Goal: Subscribe to service/newsletter

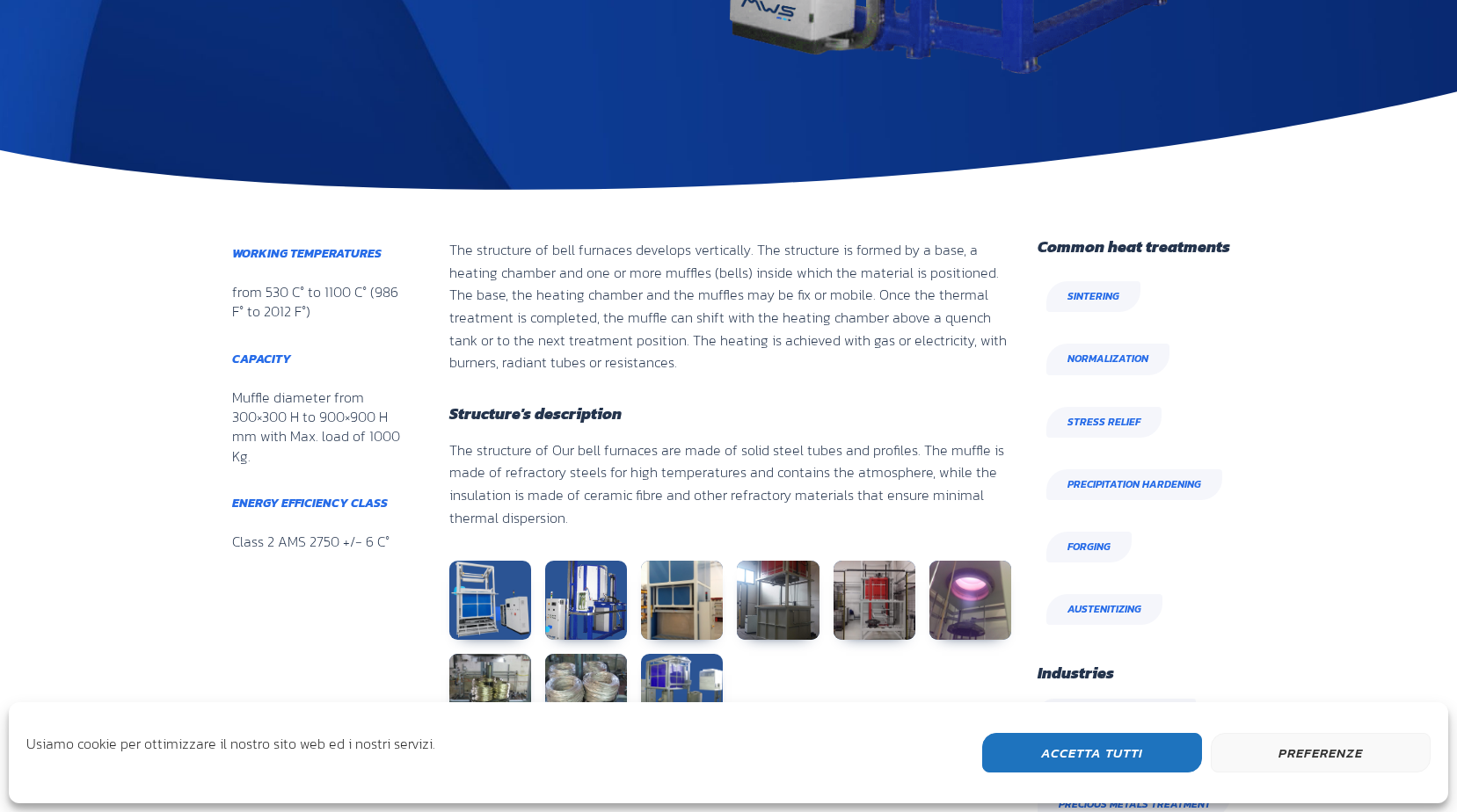
scroll to position [615, 0]
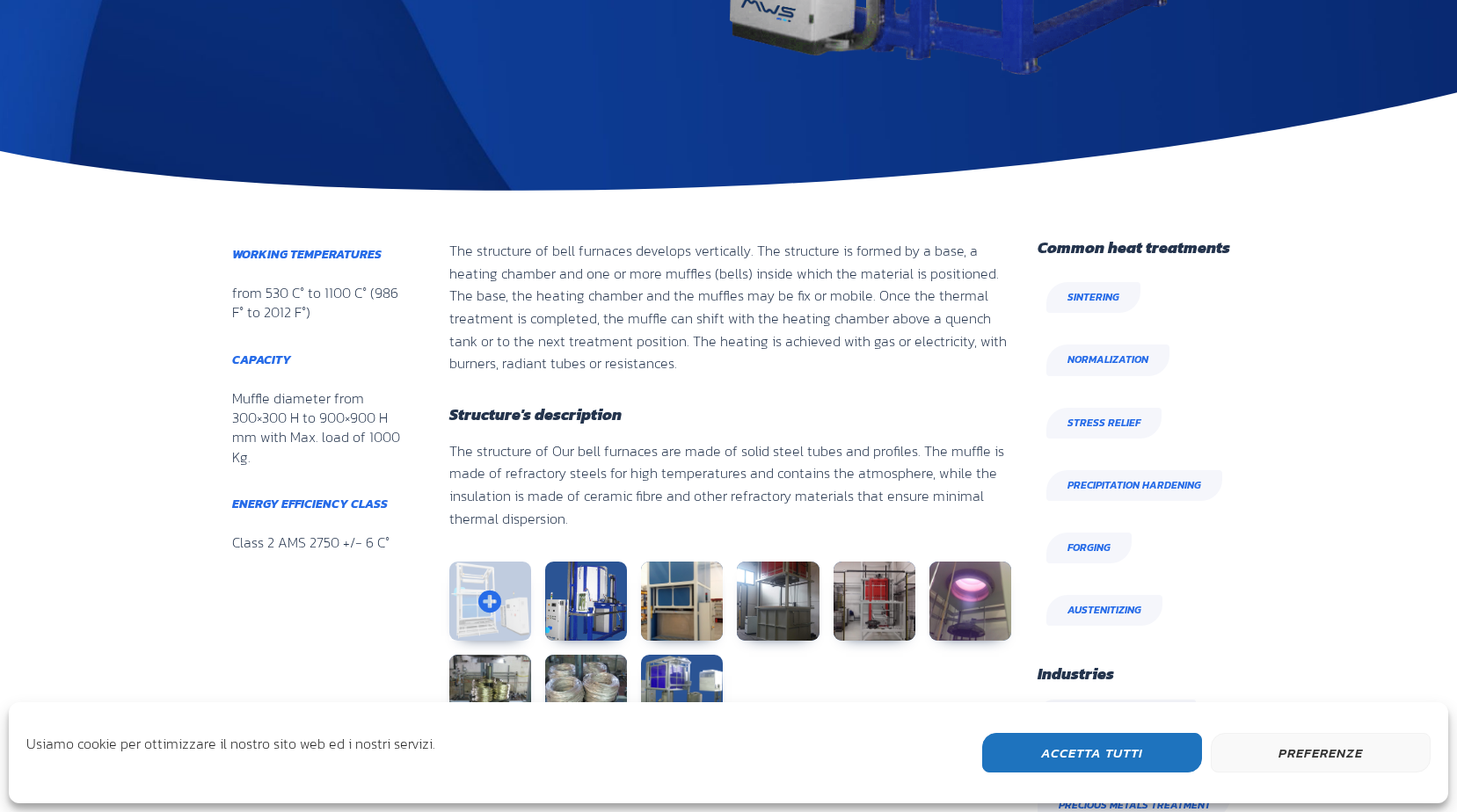
click at [480, 590] on link at bounding box center [489, 601] width 82 height 79
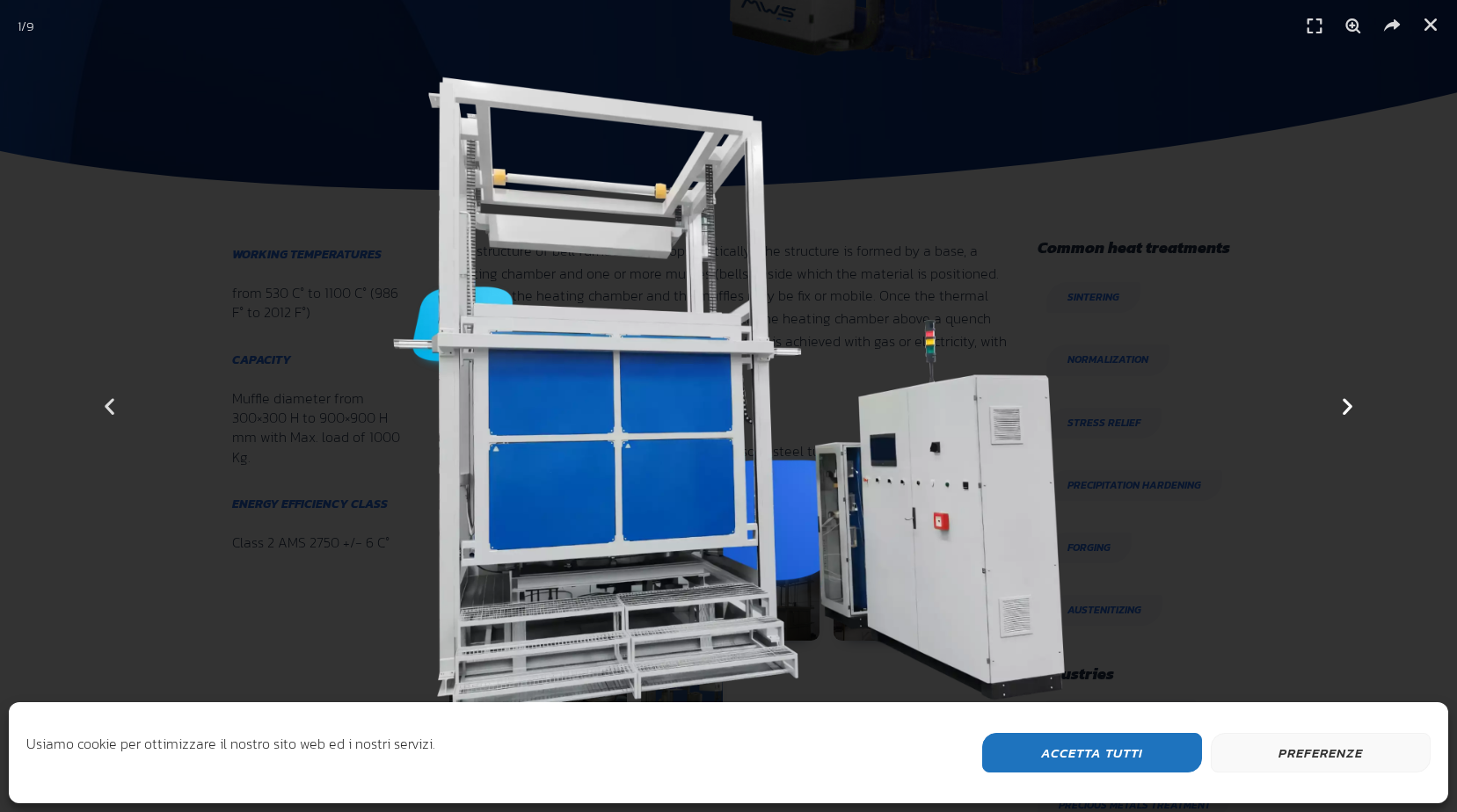
click at [1355, 409] on icon "Next slide" at bounding box center [1347, 406] width 22 height 22
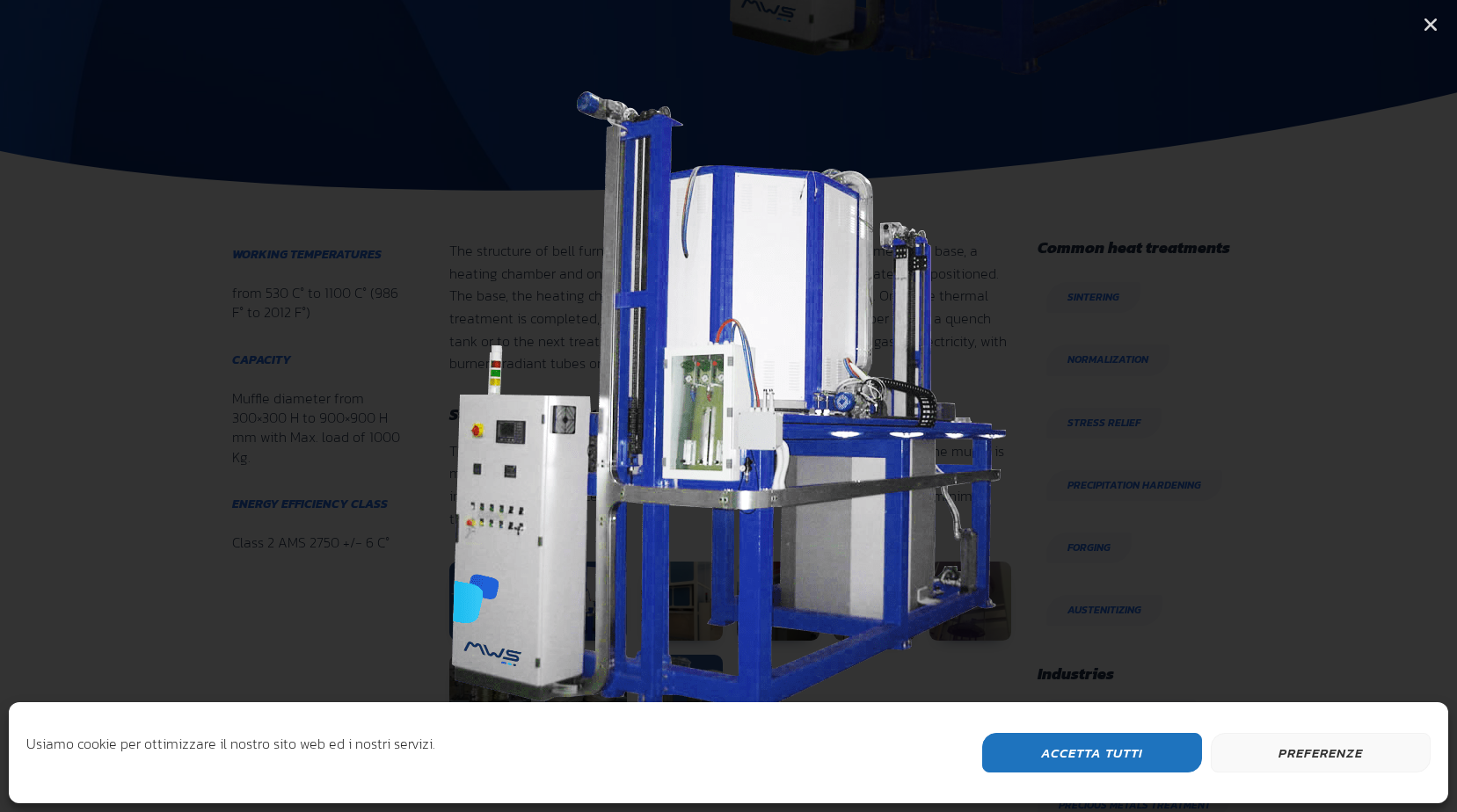
click at [1355, 409] on icon "Next slide" at bounding box center [1347, 406] width 22 height 22
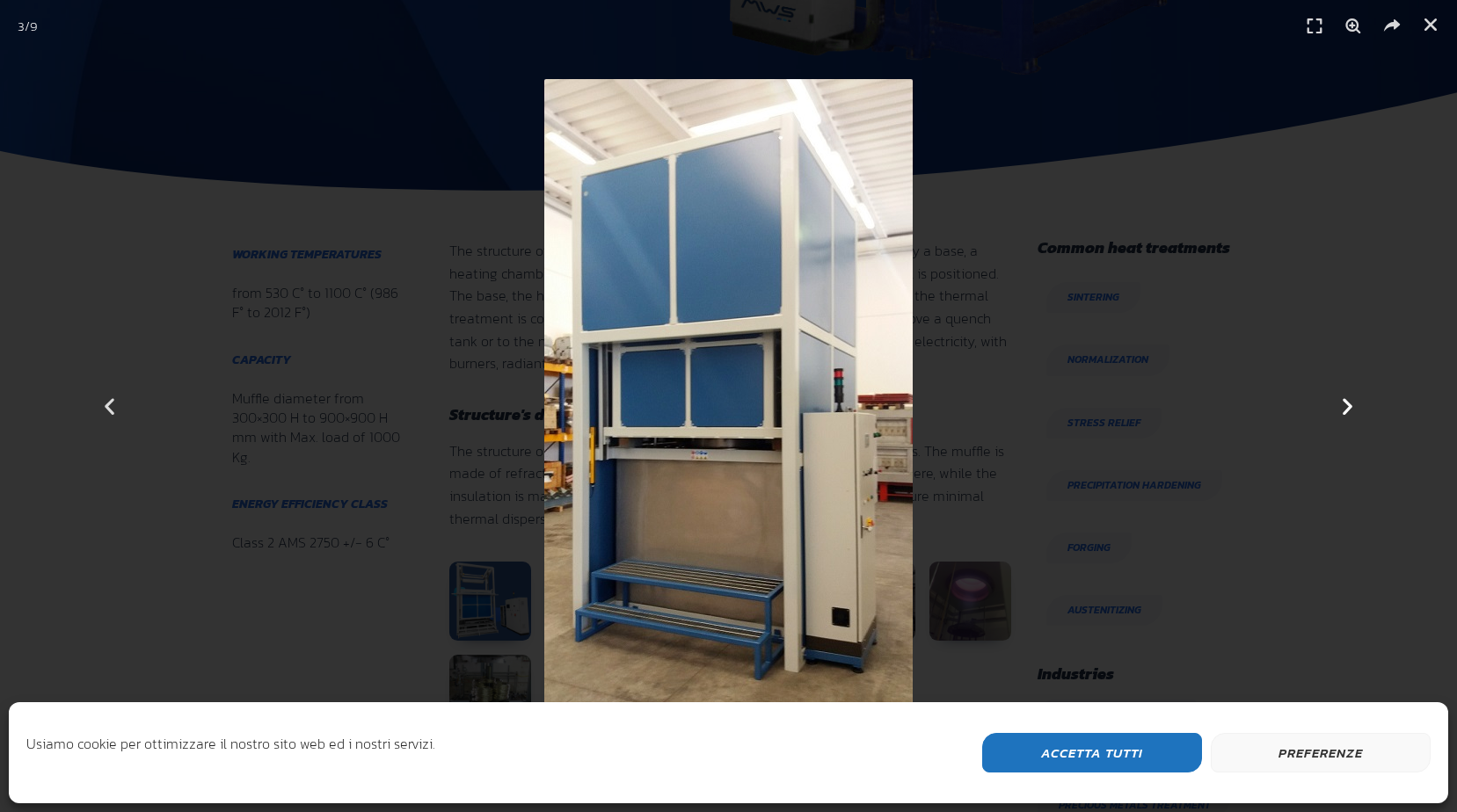
click at [1355, 409] on icon "Next slide" at bounding box center [1347, 406] width 22 height 22
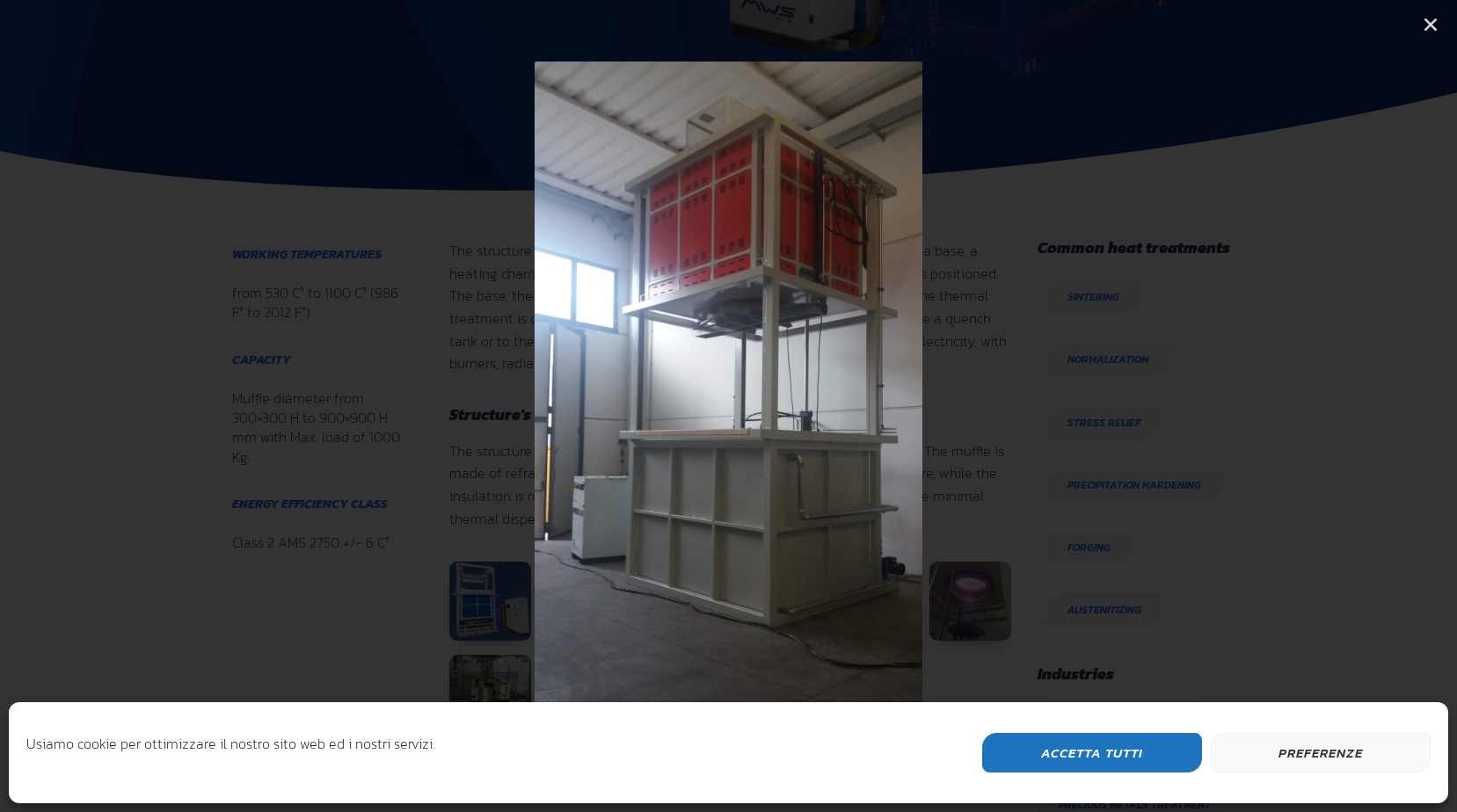
click at [1355, 409] on icon "Next slide" at bounding box center [1347, 406] width 22 height 22
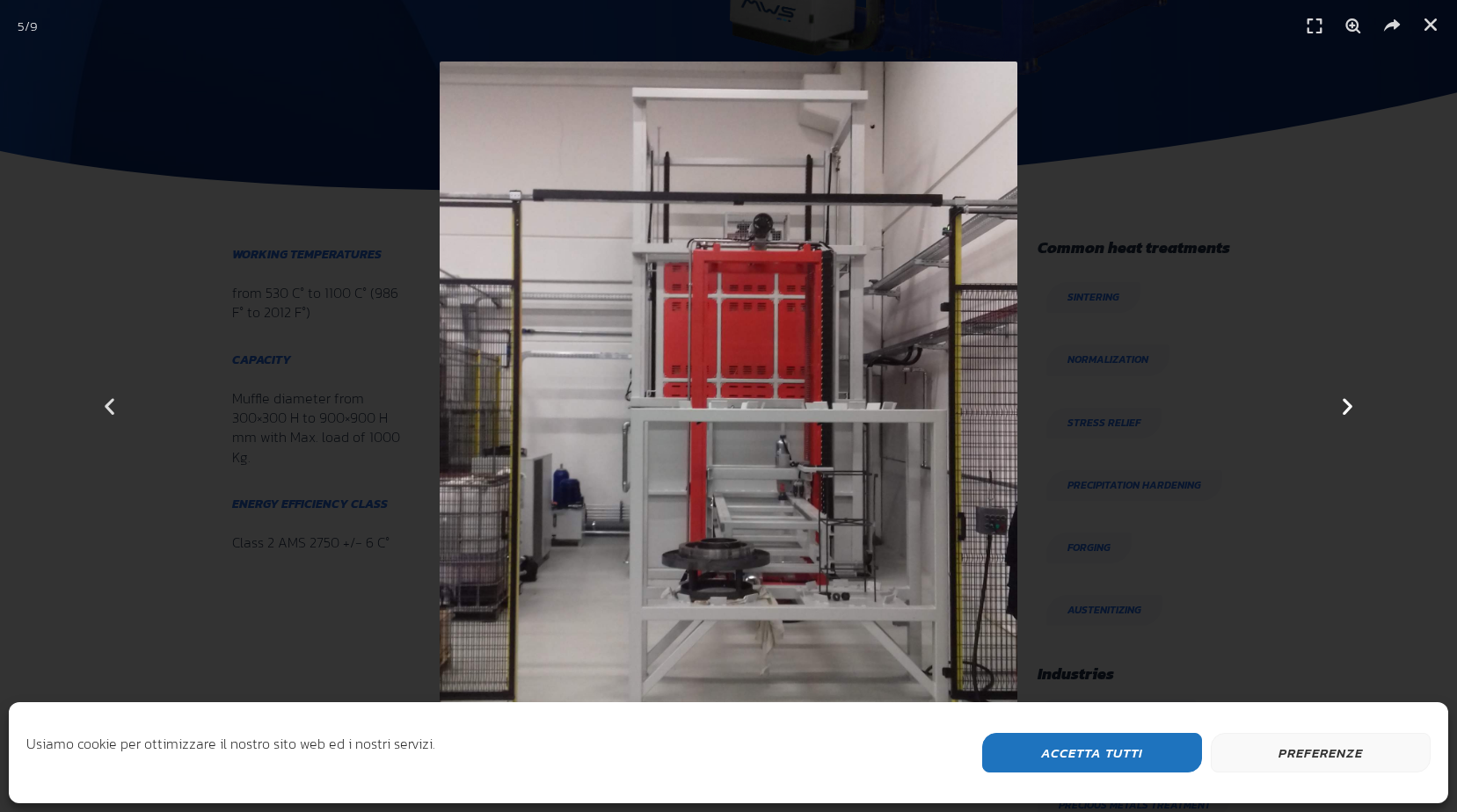
click at [1355, 409] on icon "Next slide" at bounding box center [1347, 406] width 22 height 22
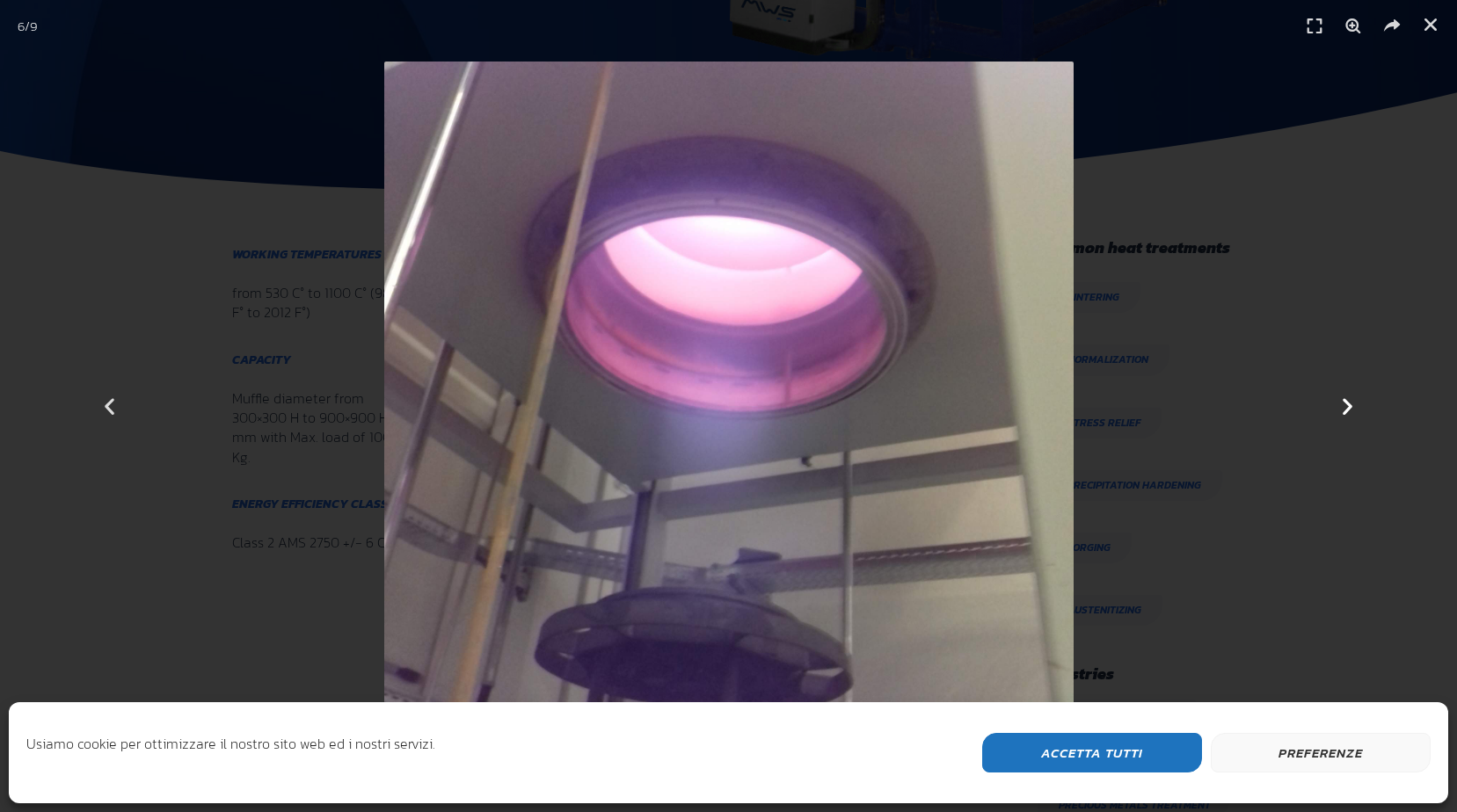
click at [1355, 409] on icon "Next slide" at bounding box center [1347, 406] width 22 height 22
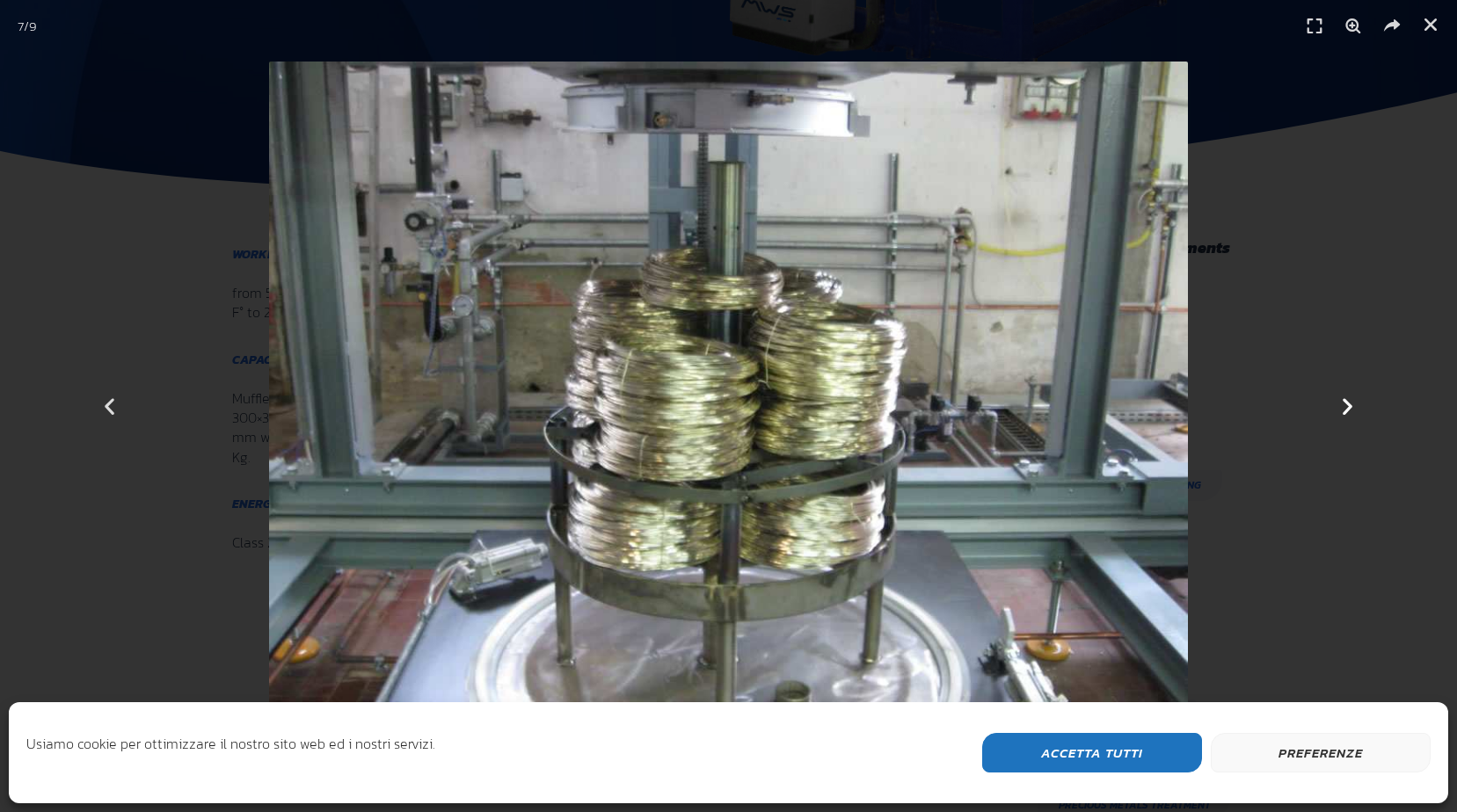
click at [1355, 409] on icon "Next slide" at bounding box center [1347, 406] width 22 height 22
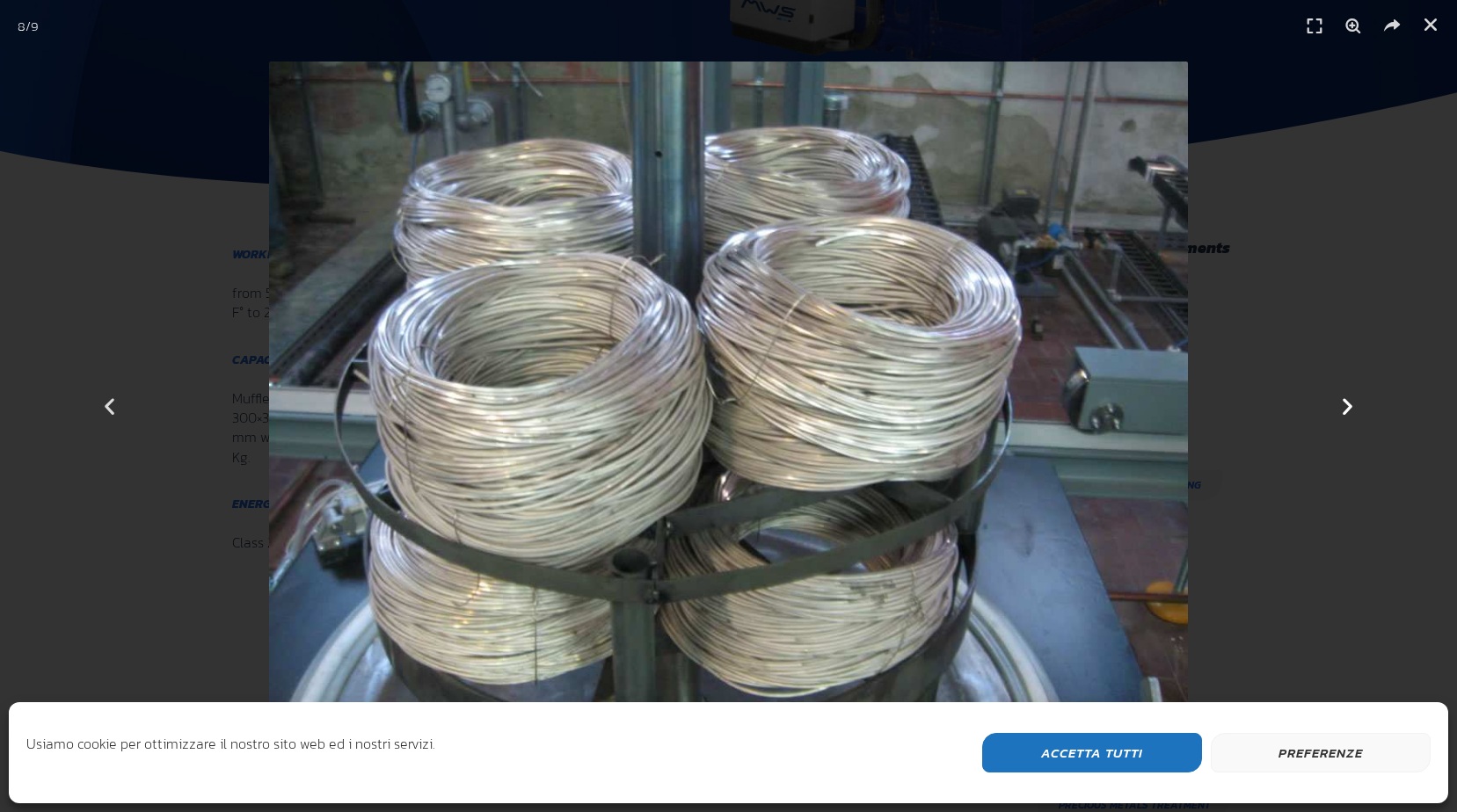
click at [1355, 409] on icon "Next slide" at bounding box center [1347, 406] width 22 height 22
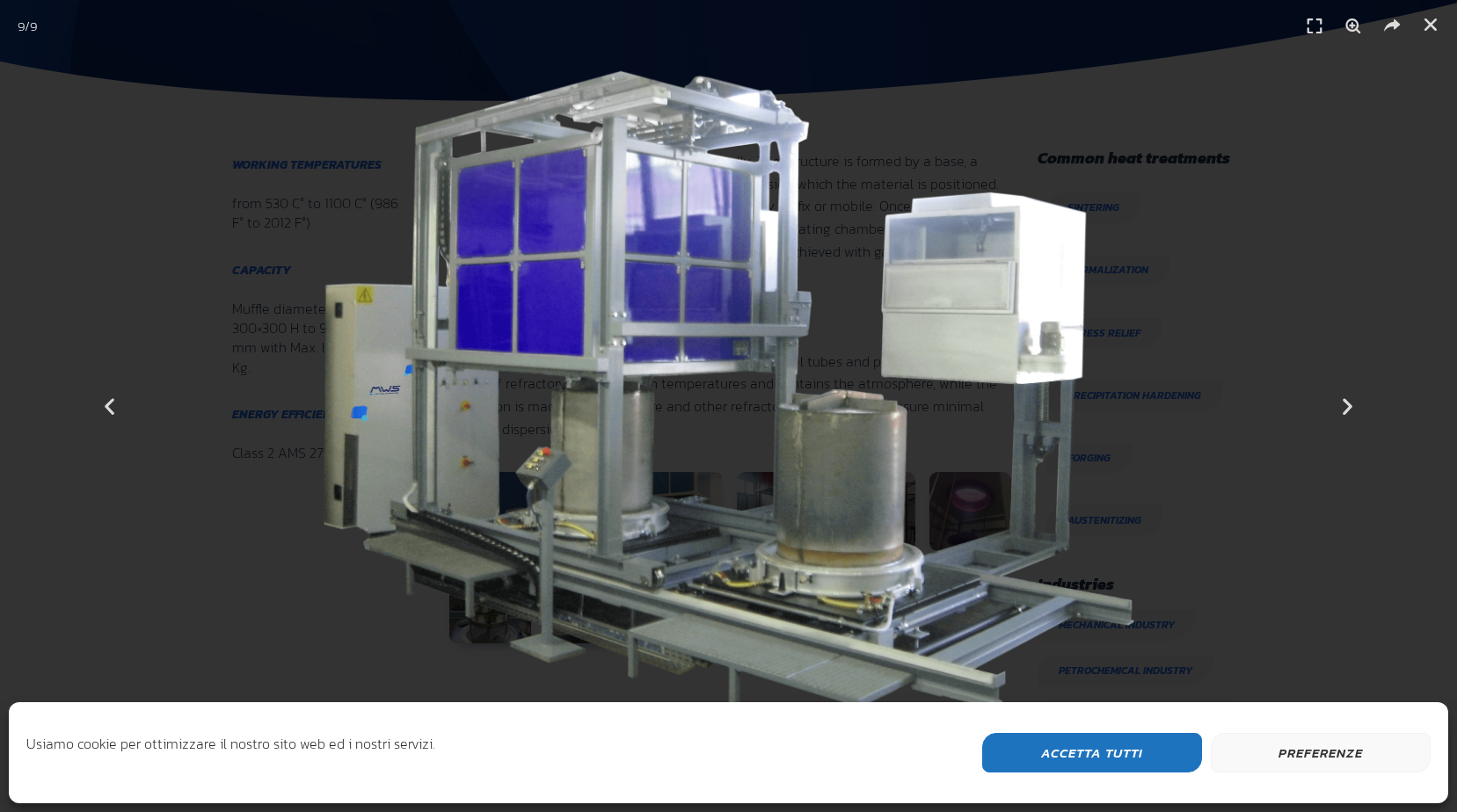
scroll to position [703, 0]
click at [1342, 401] on icon "Next slide" at bounding box center [1347, 406] width 22 height 22
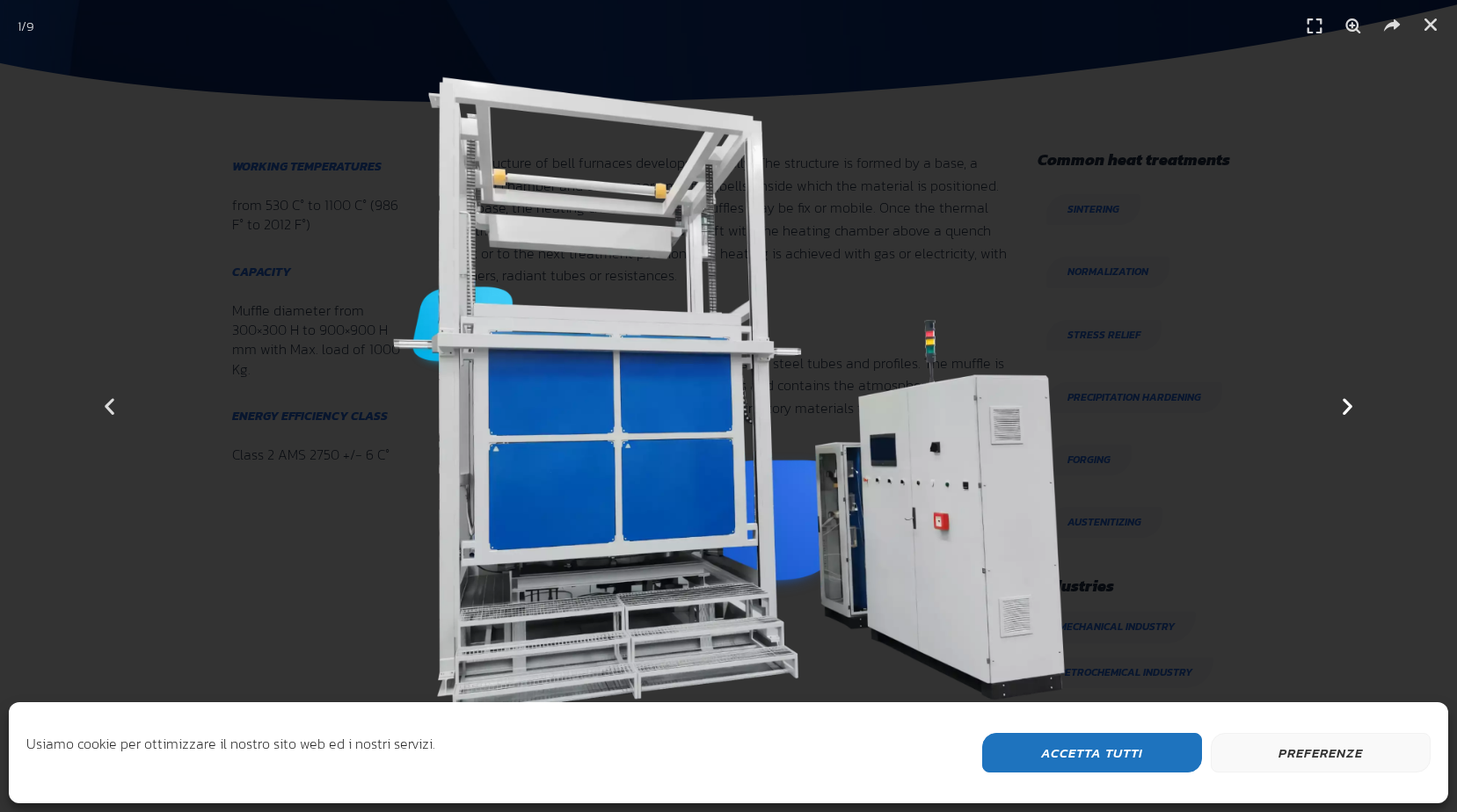
click at [1342, 401] on icon "Next slide" at bounding box center [1347, 406] width 22 height 22
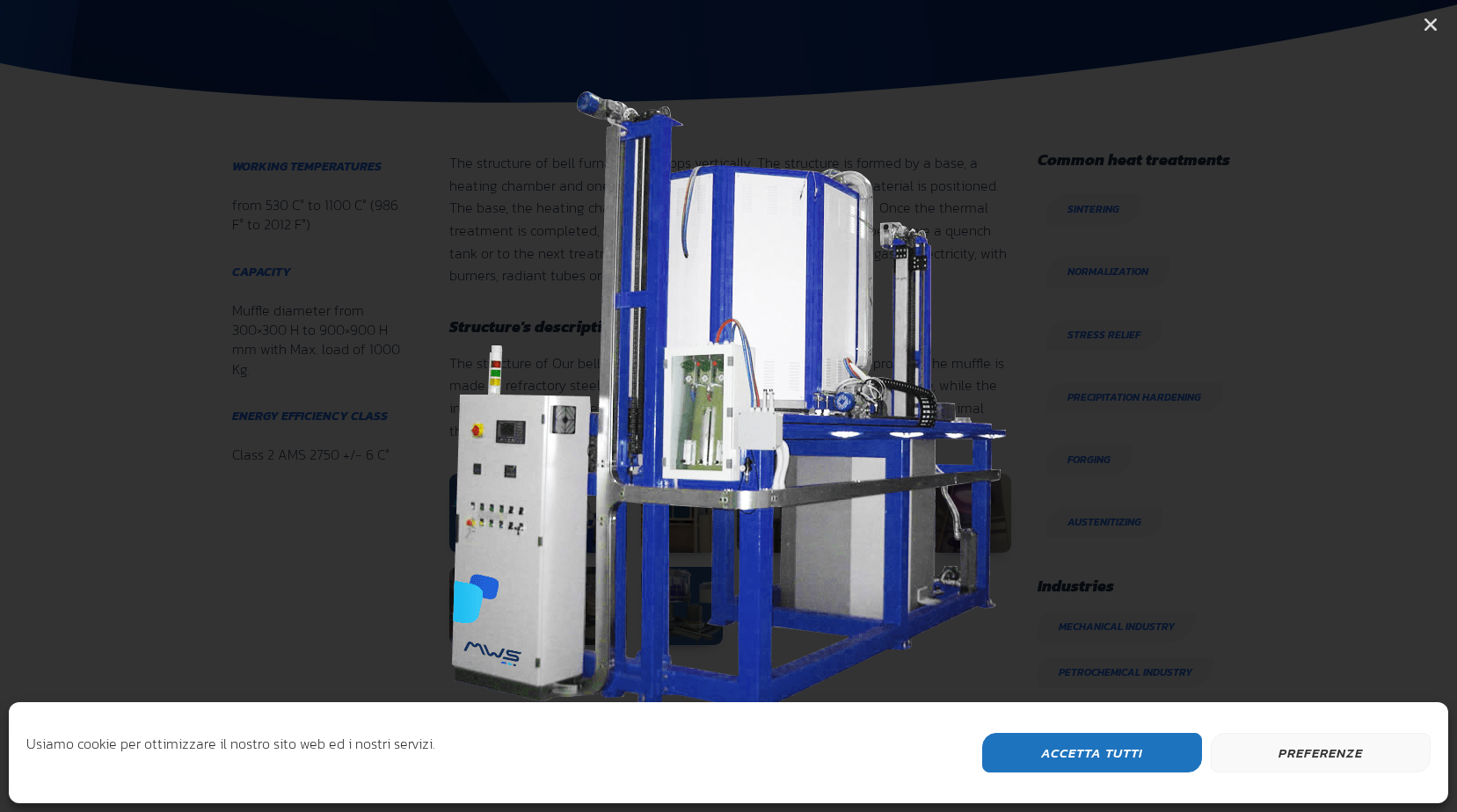
click at [1342, 401] on icon "Next slide" at bounding box center [1347, 406] width 22 height 22
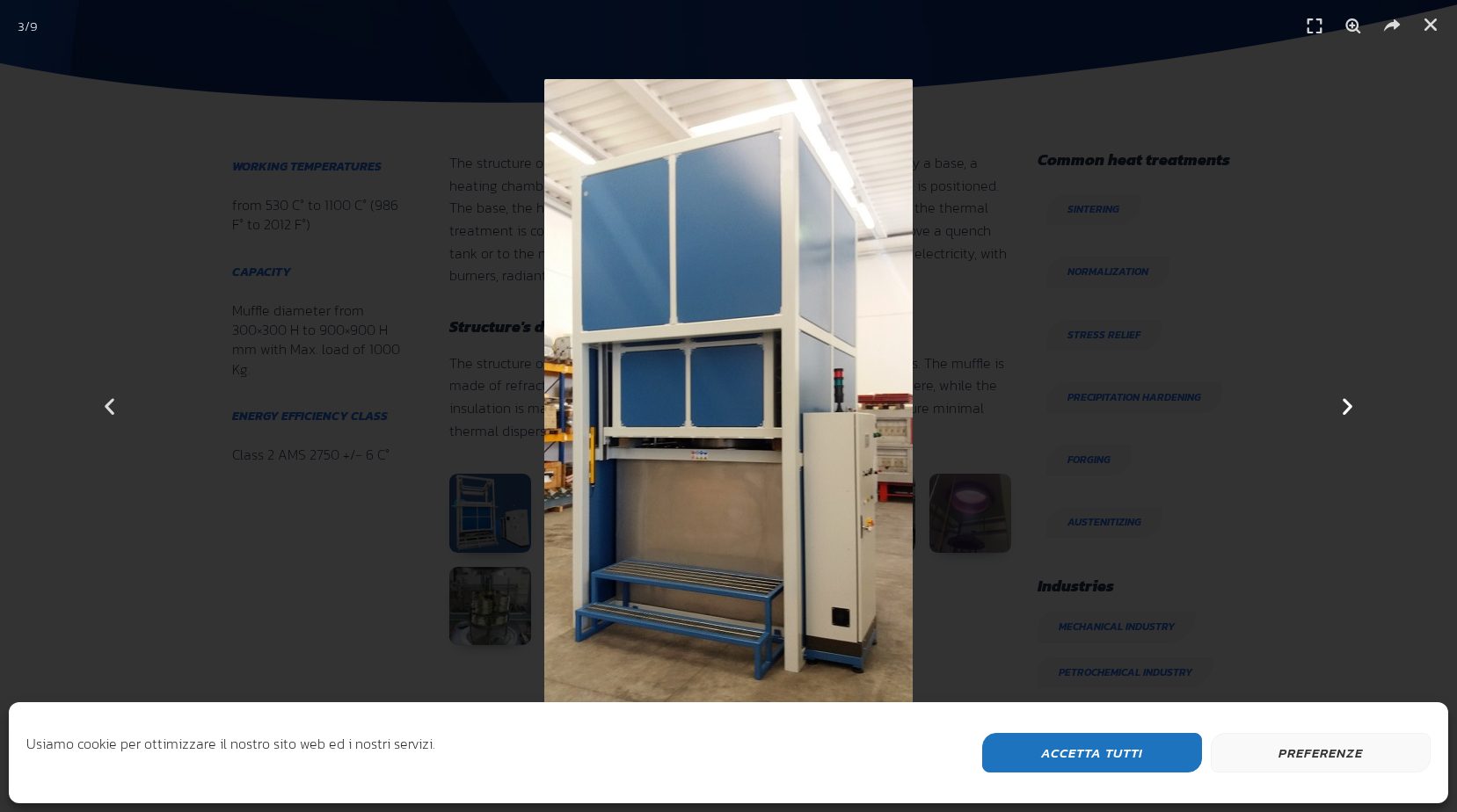
click at [1342, 401] on icon "Next slide" at bounding box center [1347, 406] width 22 height 22
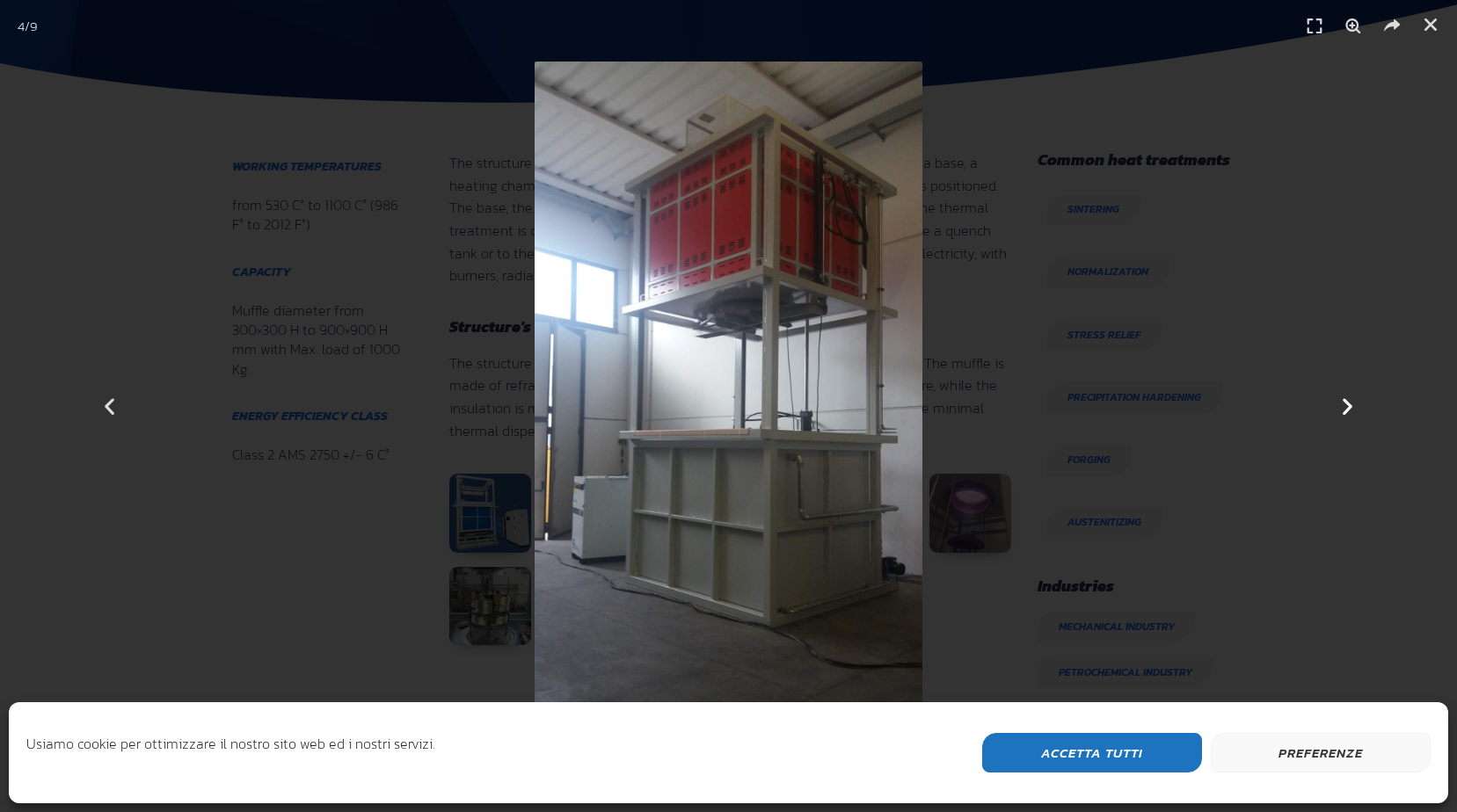
click at [1342, 401] on icon "Next slide" at bounding box center [1347, 406] width 22 height 22
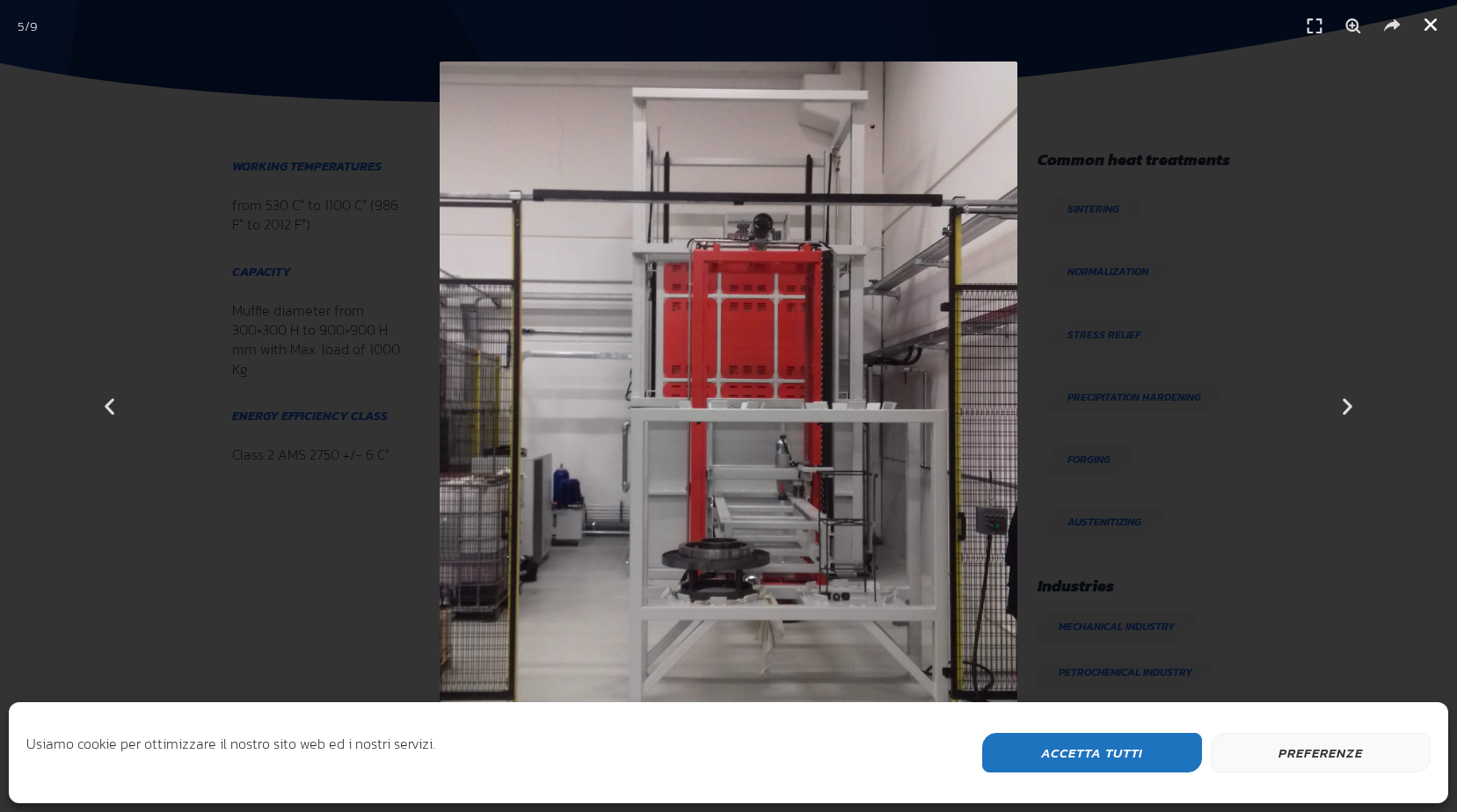
click at [1432, 19] on icon "Close (Esc)" at bounding box center [1430, 24] width 17 height 17
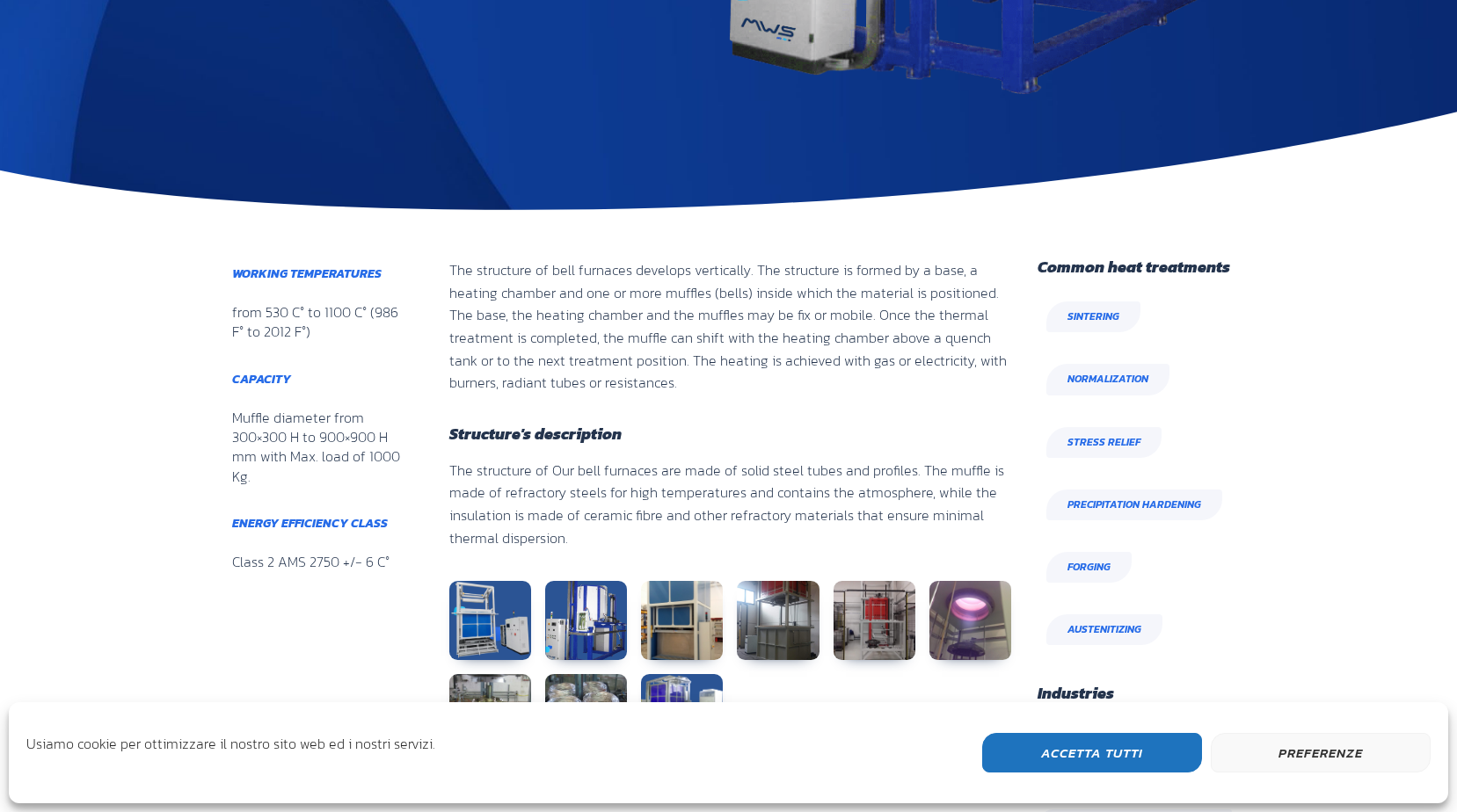
scroll to position [615, 0]
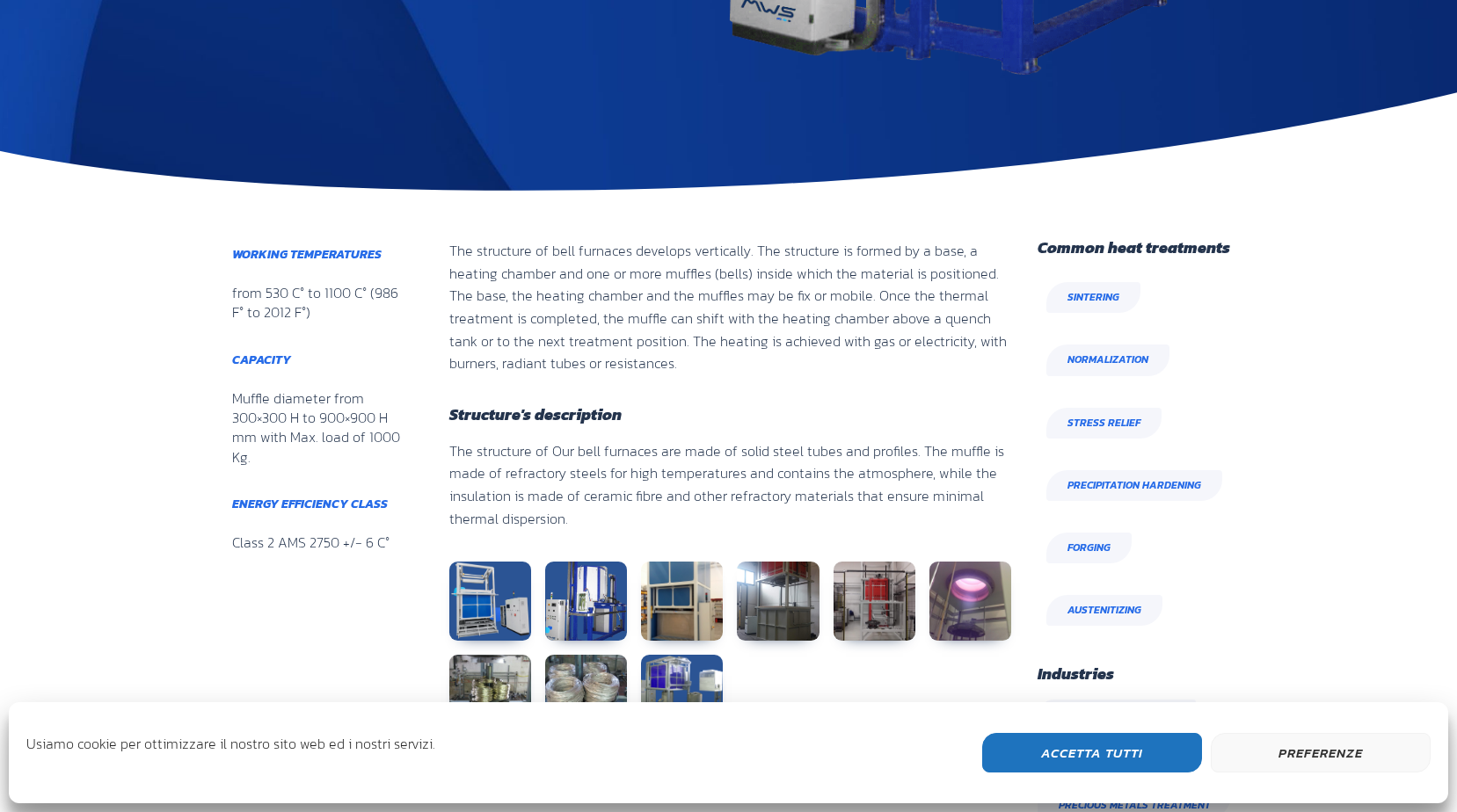
click at [1123, 755] on button "Accetta Tutti" at bounding box center [1092, 752] width 220 height 39
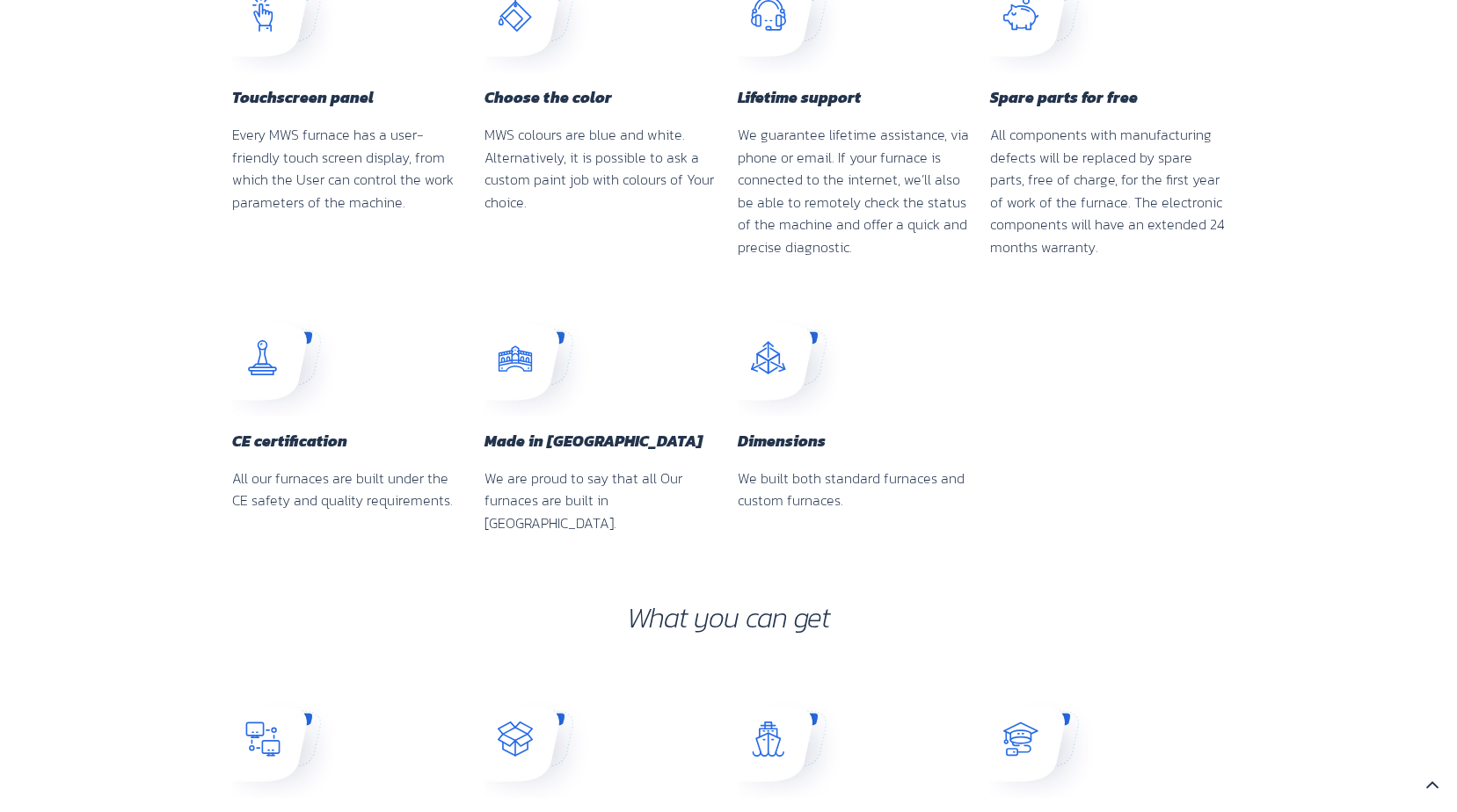
scroll to position [2197, 0]
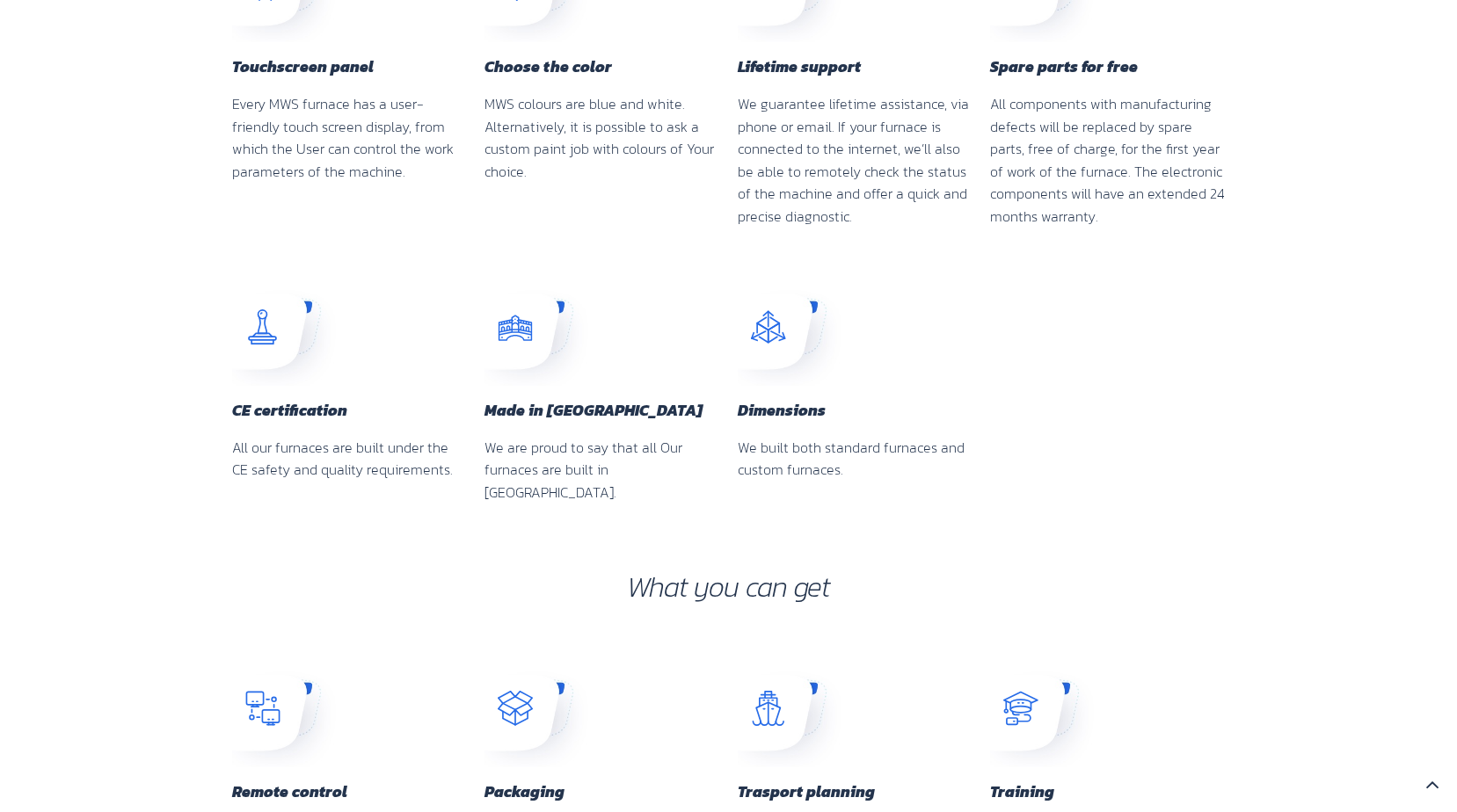
click at [772, 335] on icon "Atoms / icons / Dimensioni Created with Sketch." at bounding box center [768, 327] width 35 height 35
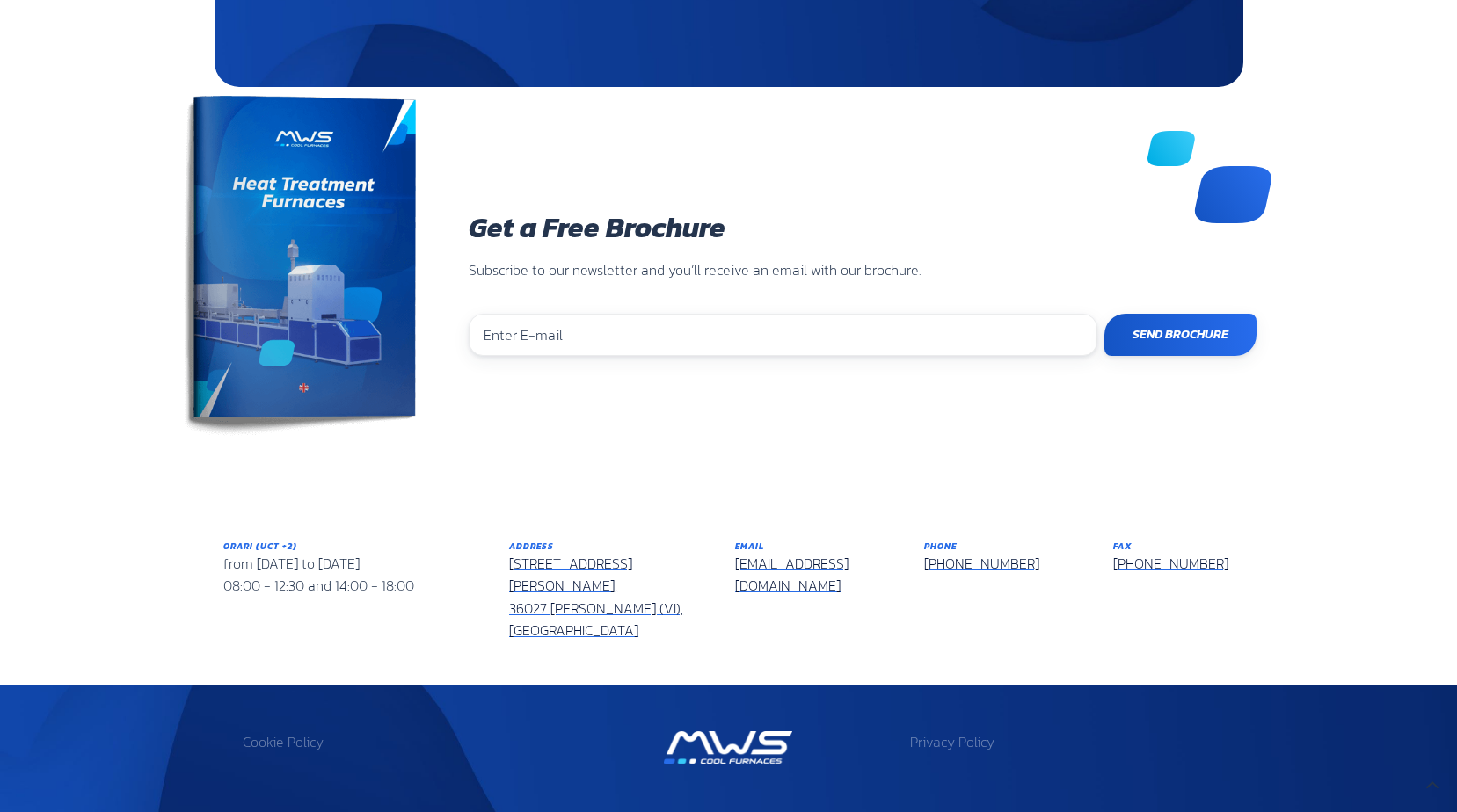
scroll to position [3707, 0]
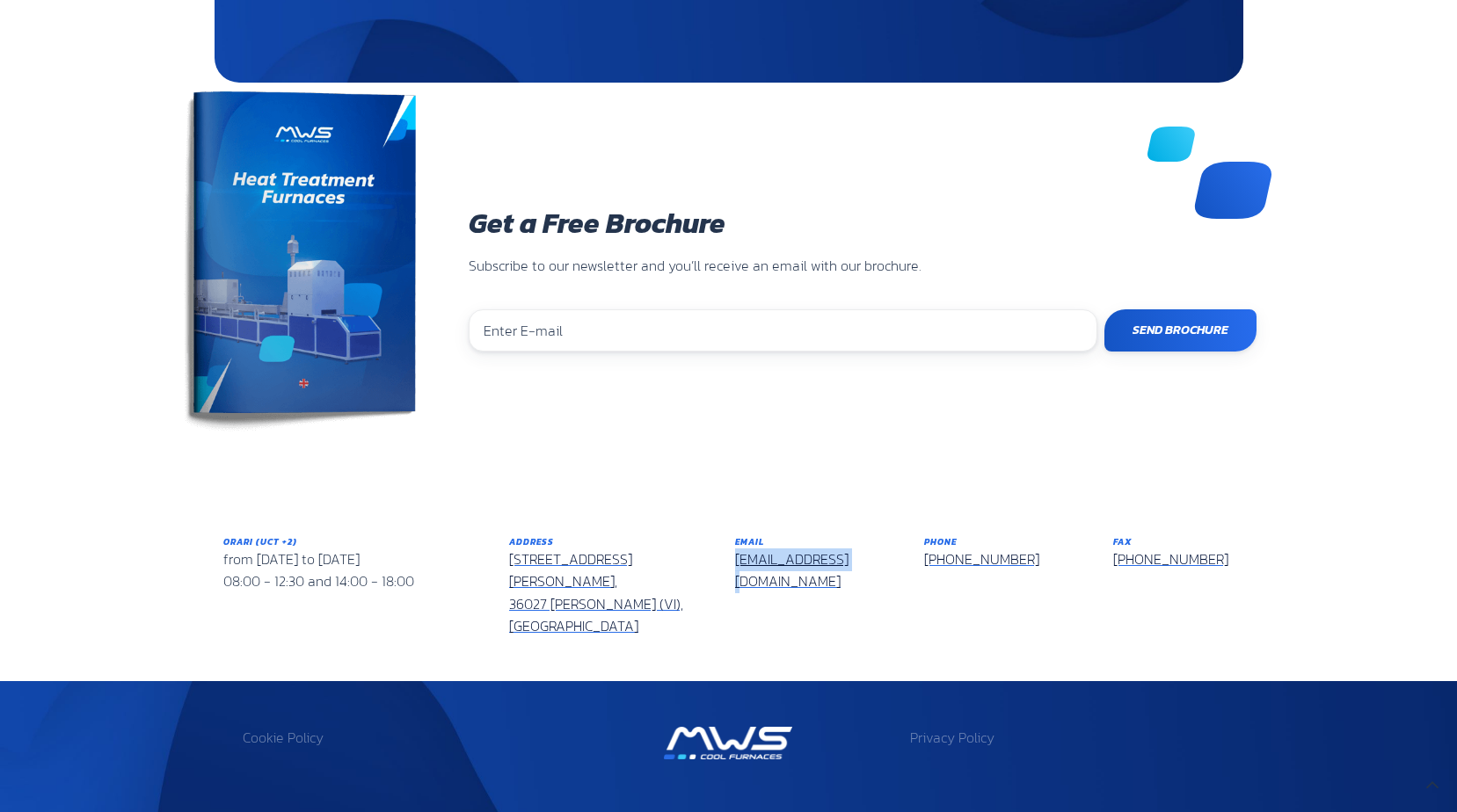
drag, startPoint x: 724, startPoint y: 536, endPoint x: 838, endPoint y: 537, distance: 114.0
click at [838, 537] on div "Email info@mwsforni.it" at bounding box center [816, 586] width 189 height 129
copy link "[EMAIL_ADDRESS][DOMAIN_NAME]"
click at [539, 310] on input "email" at bounding box center [783, 331] width 628 height 42
type input "martin.lie@benestad.com"
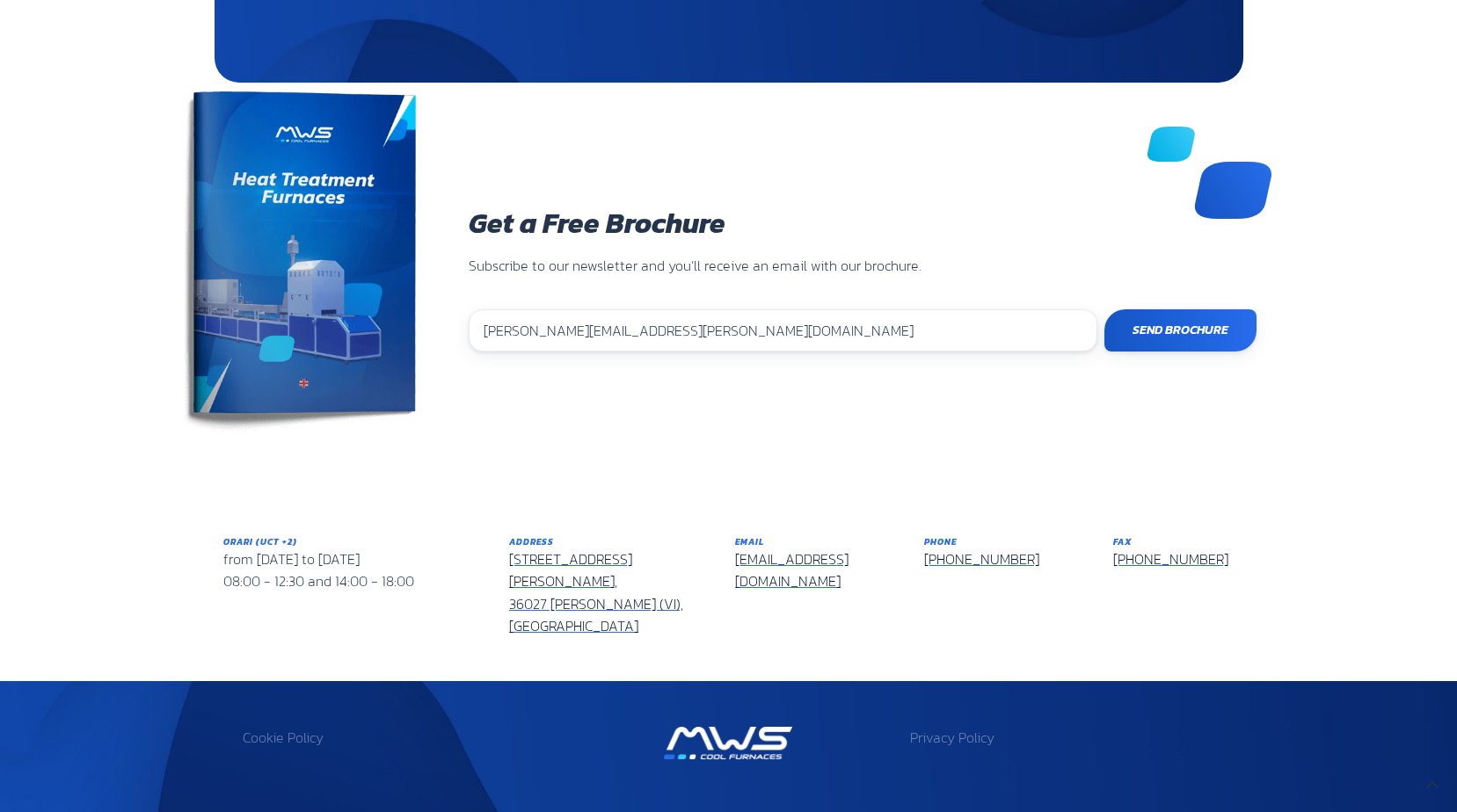
click at [1176, 310] on input "Send Brochure" at bounding box center [1180, 331] width 153 height 42
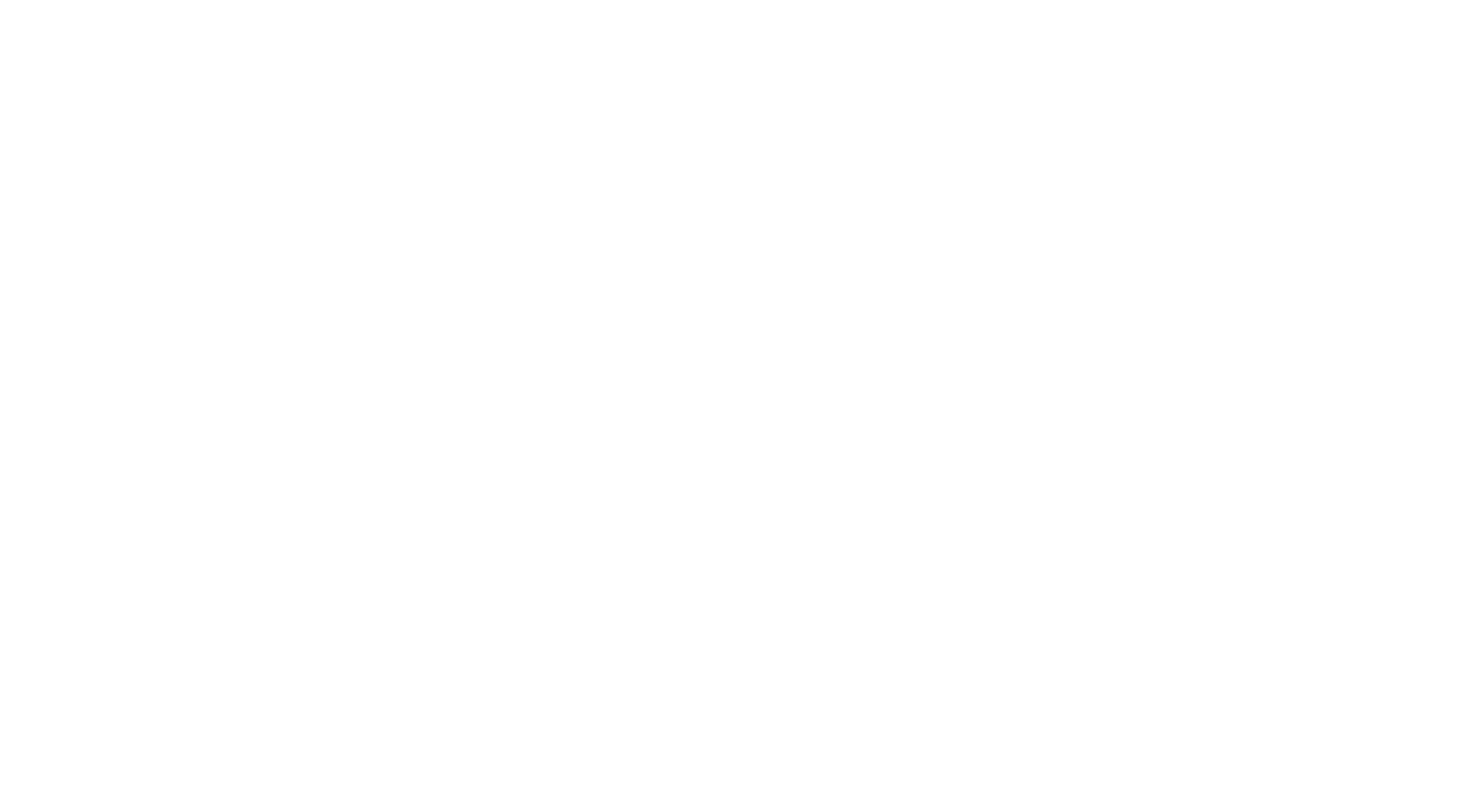
scroll to position [545, 1055]
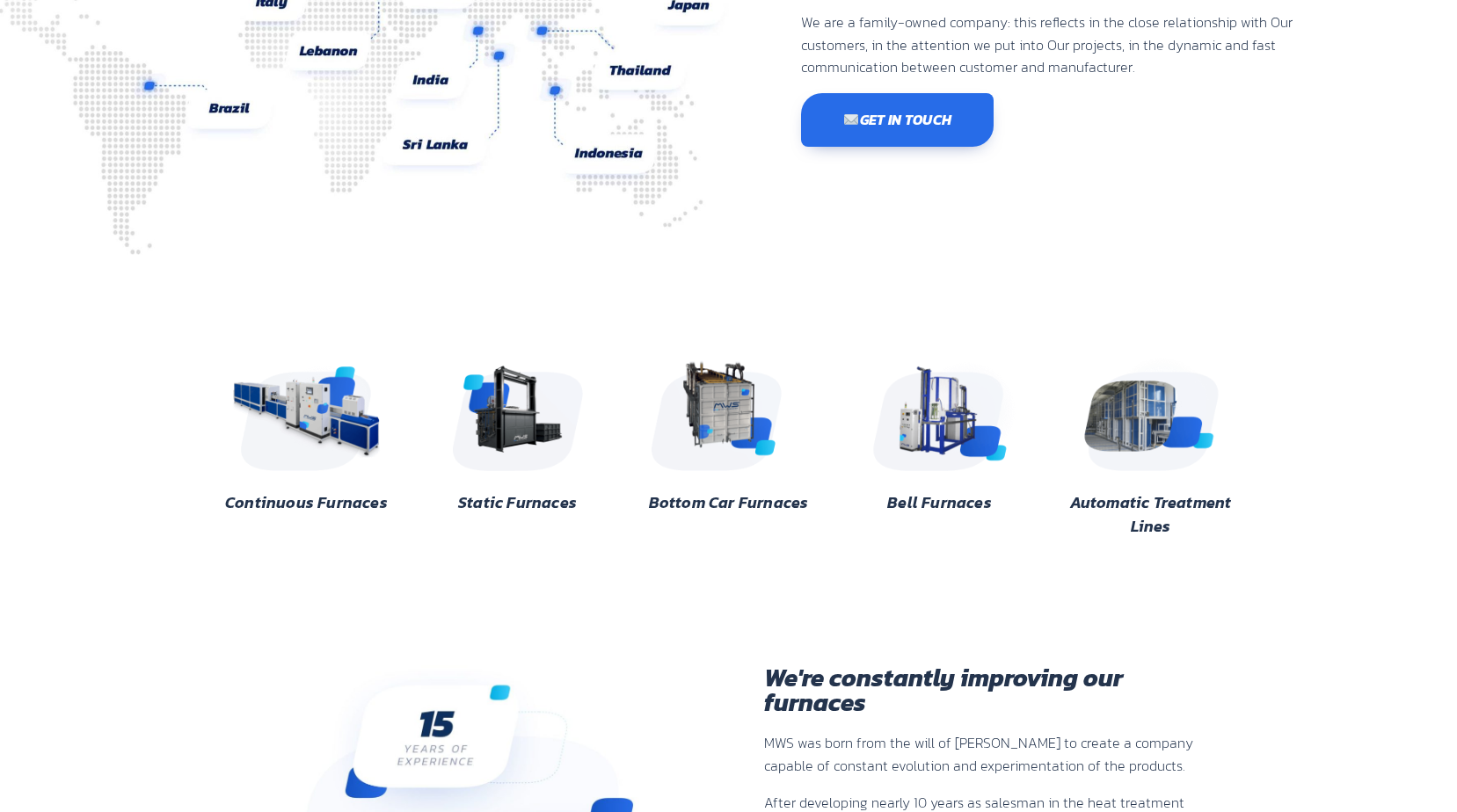
scroll to position [352, 0]
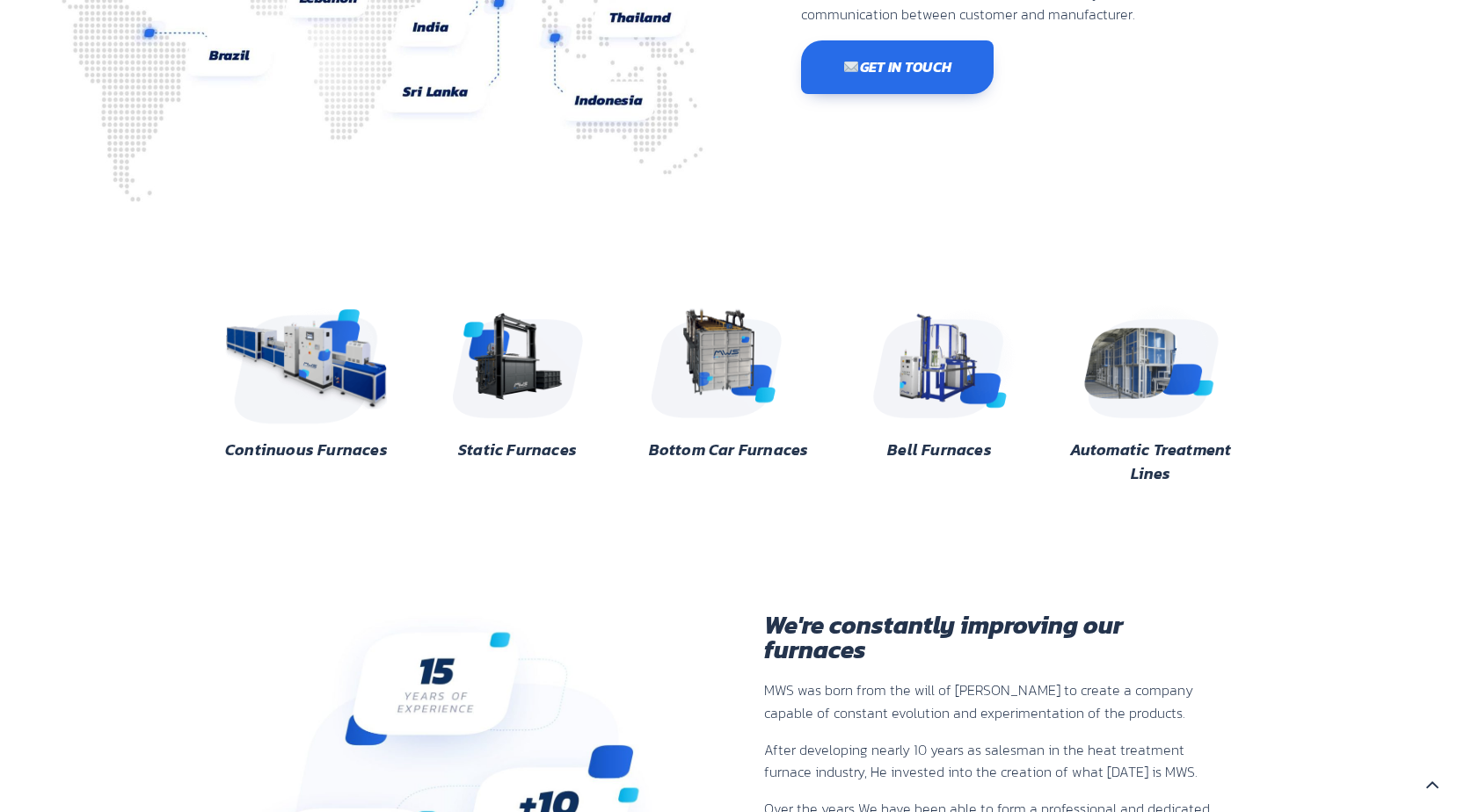
click at [313, 368] on img at bounding box center [307, 360] width 171 height 128
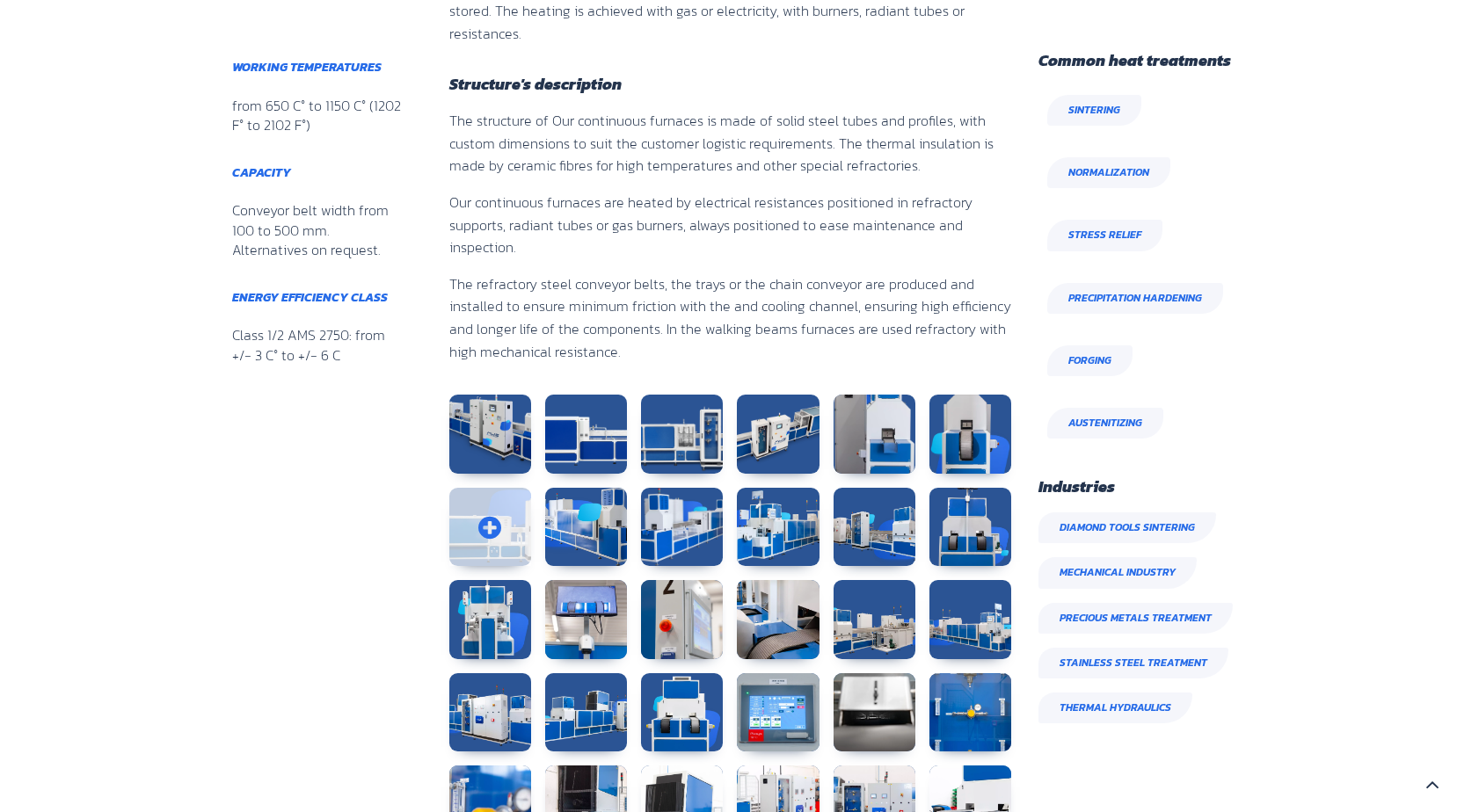
scroll to position [791, 0]
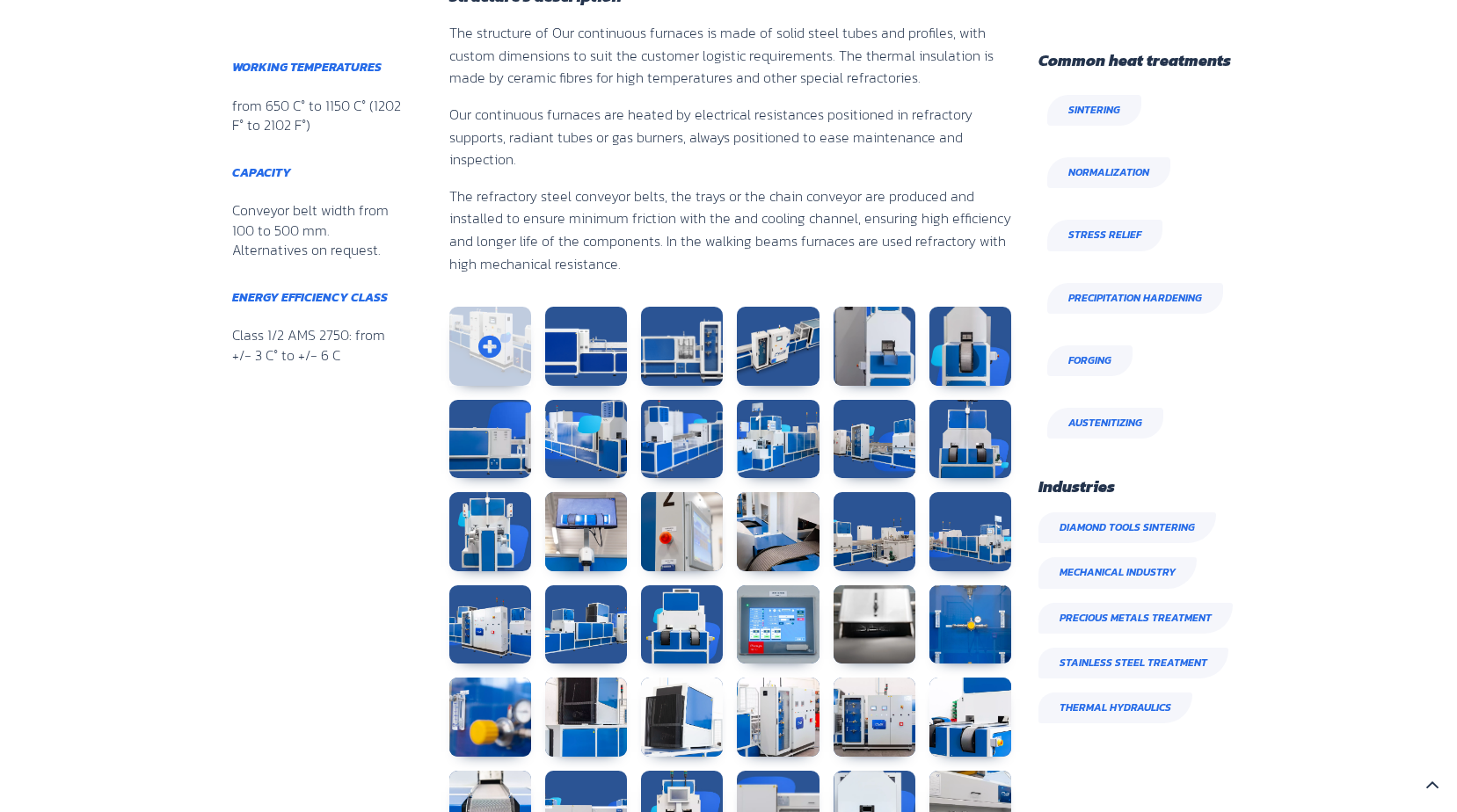
click at [482, 307] on link at bounding box center [489, 346] width 82 height 79
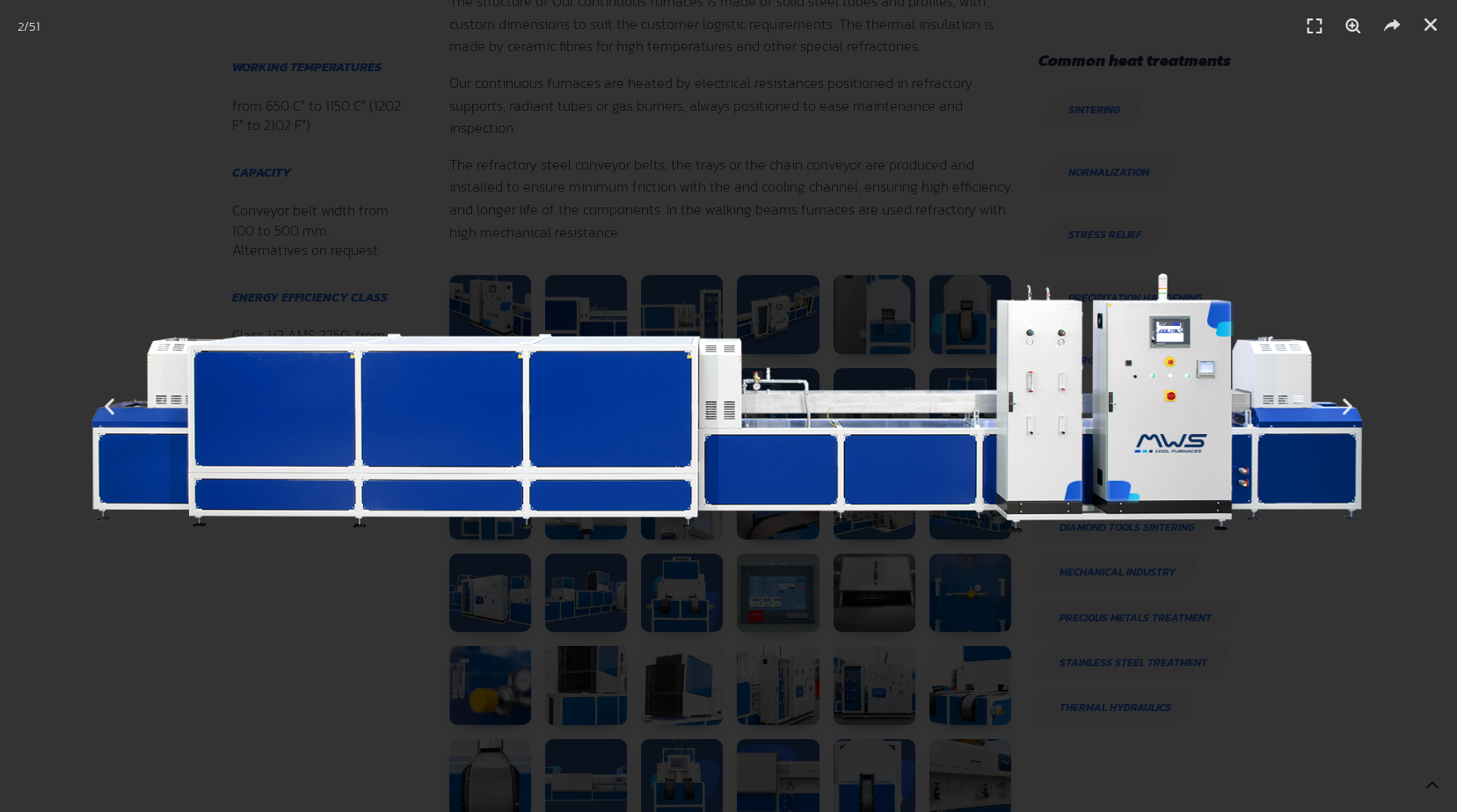
scroll to position [826, 0]
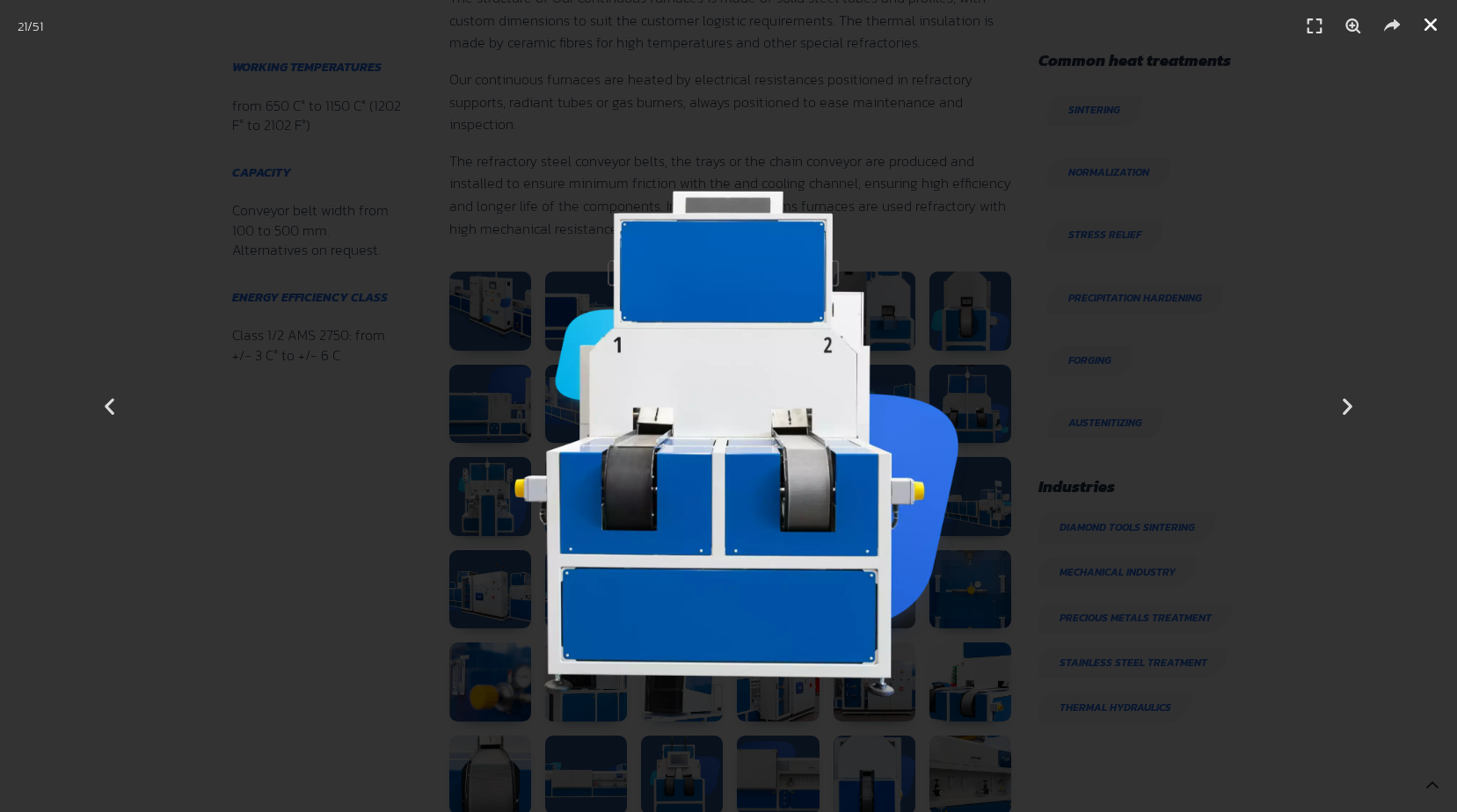
click at [1431, 22] on icon "Close (Esc)" at bounding box center [1430, 24] width 17 height 17
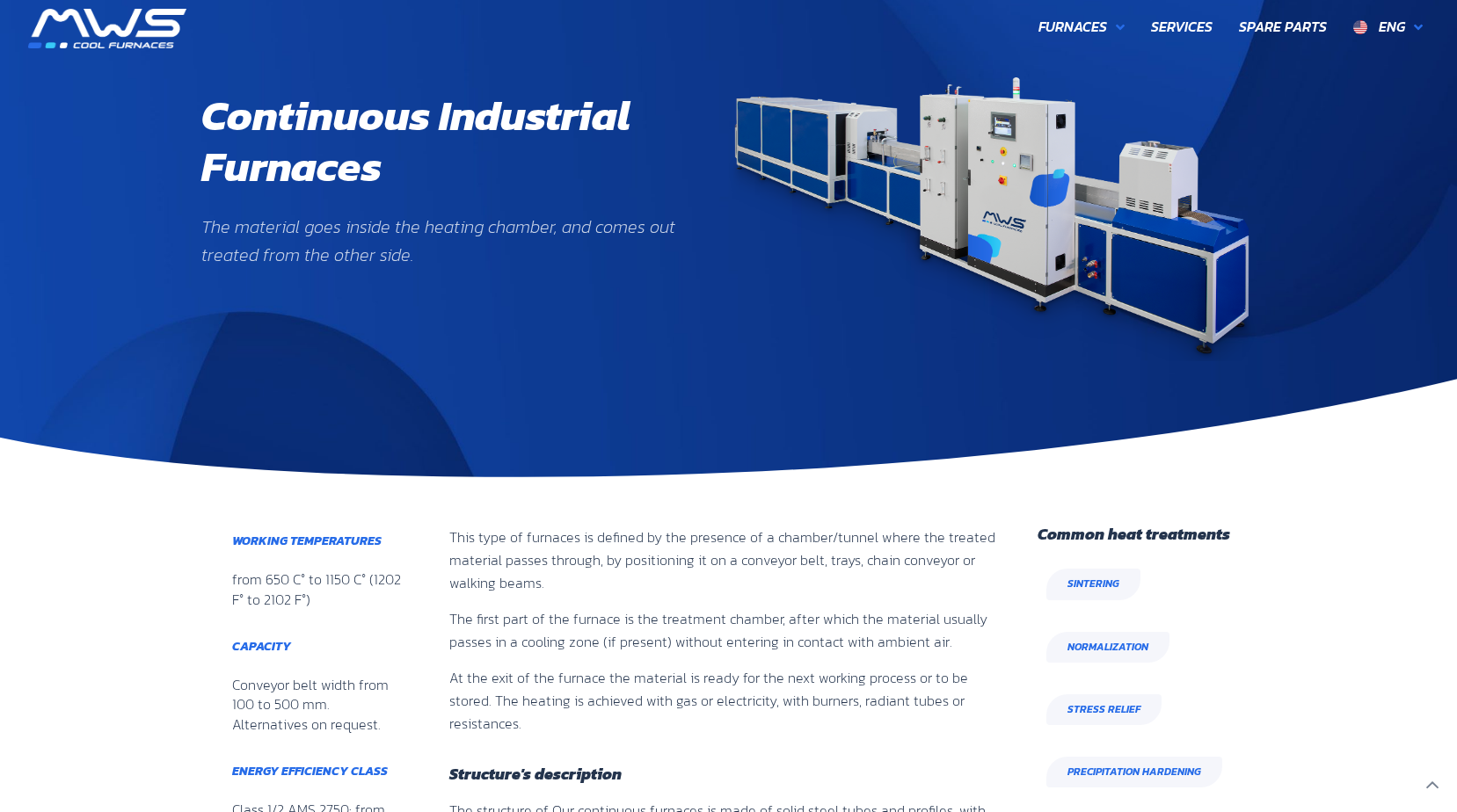
scroll to position [0, 0]
